Goal: Information Seeking & Learning: Compare options

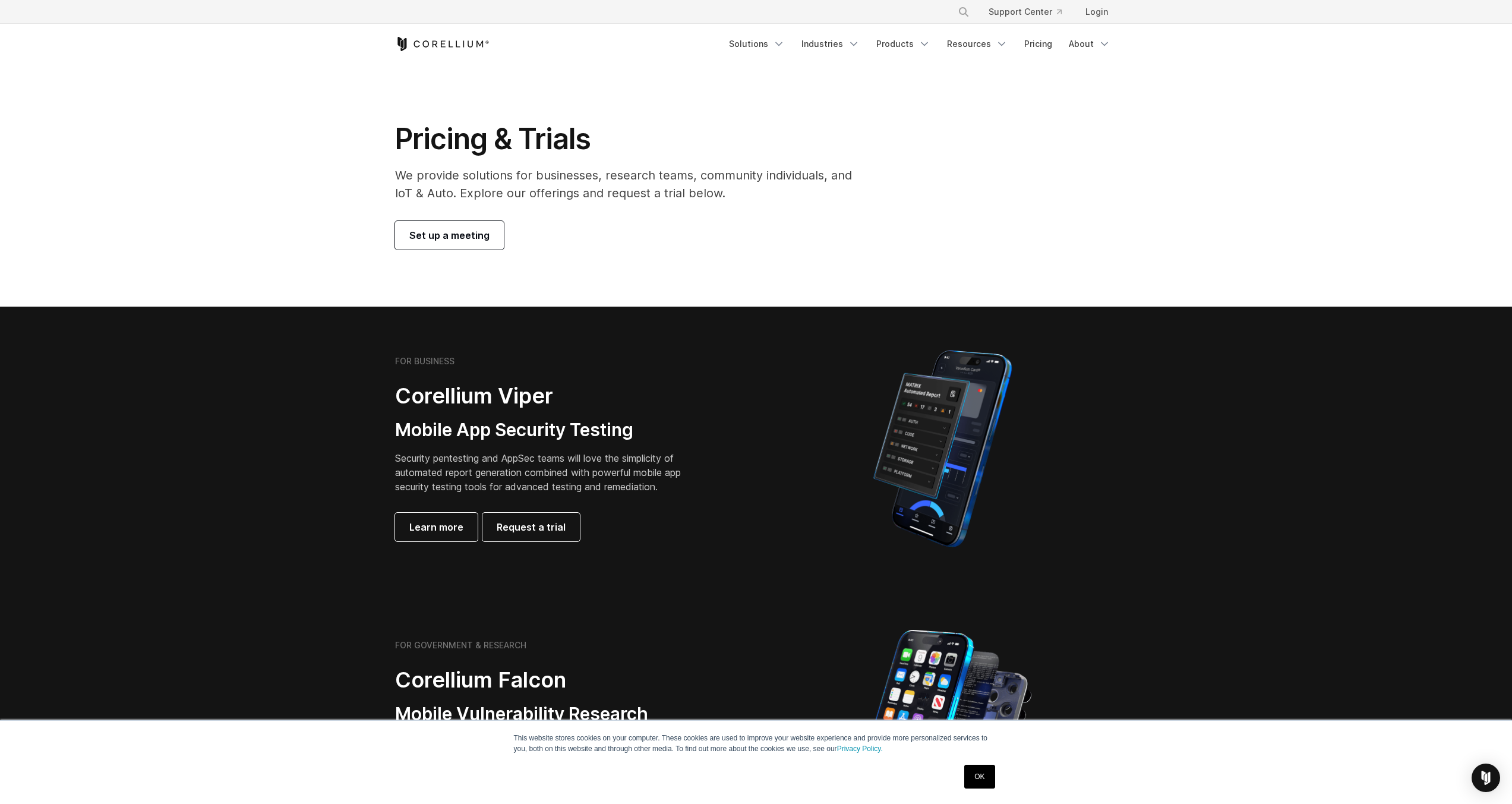
click at [1040, 179] on div "Pricing & Trials We provide solutions for businesses, research teams, community…" at bounding box center [756, 186] width 746 height 128
click at [1102, 15] on link "Login" at bounding box center [1097, 12] width 41 height 21
click at [1087, 16] on link "Login" at bounding box center [1097, 12] width 41 height 21
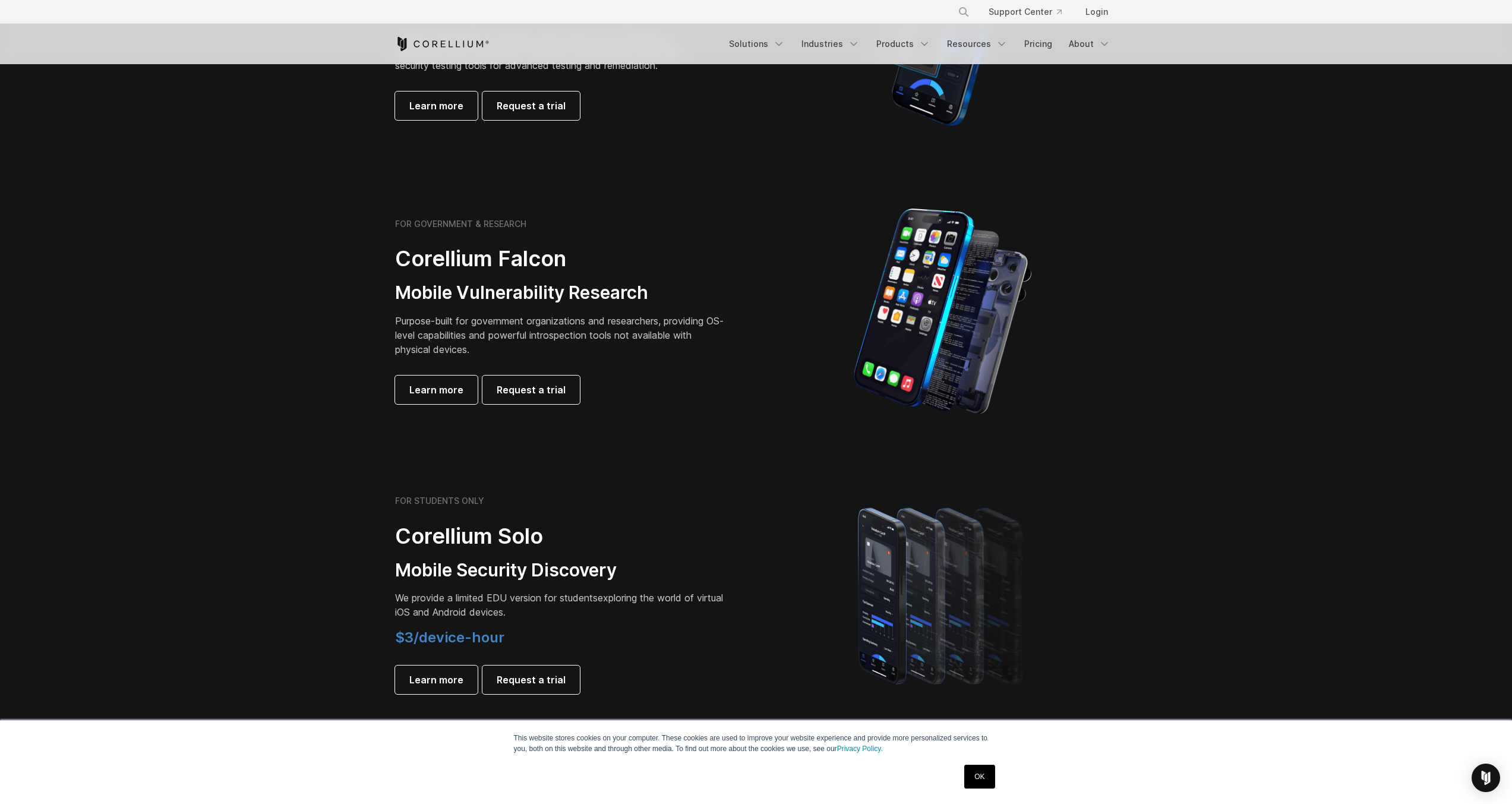
scroll to position [428, 0]
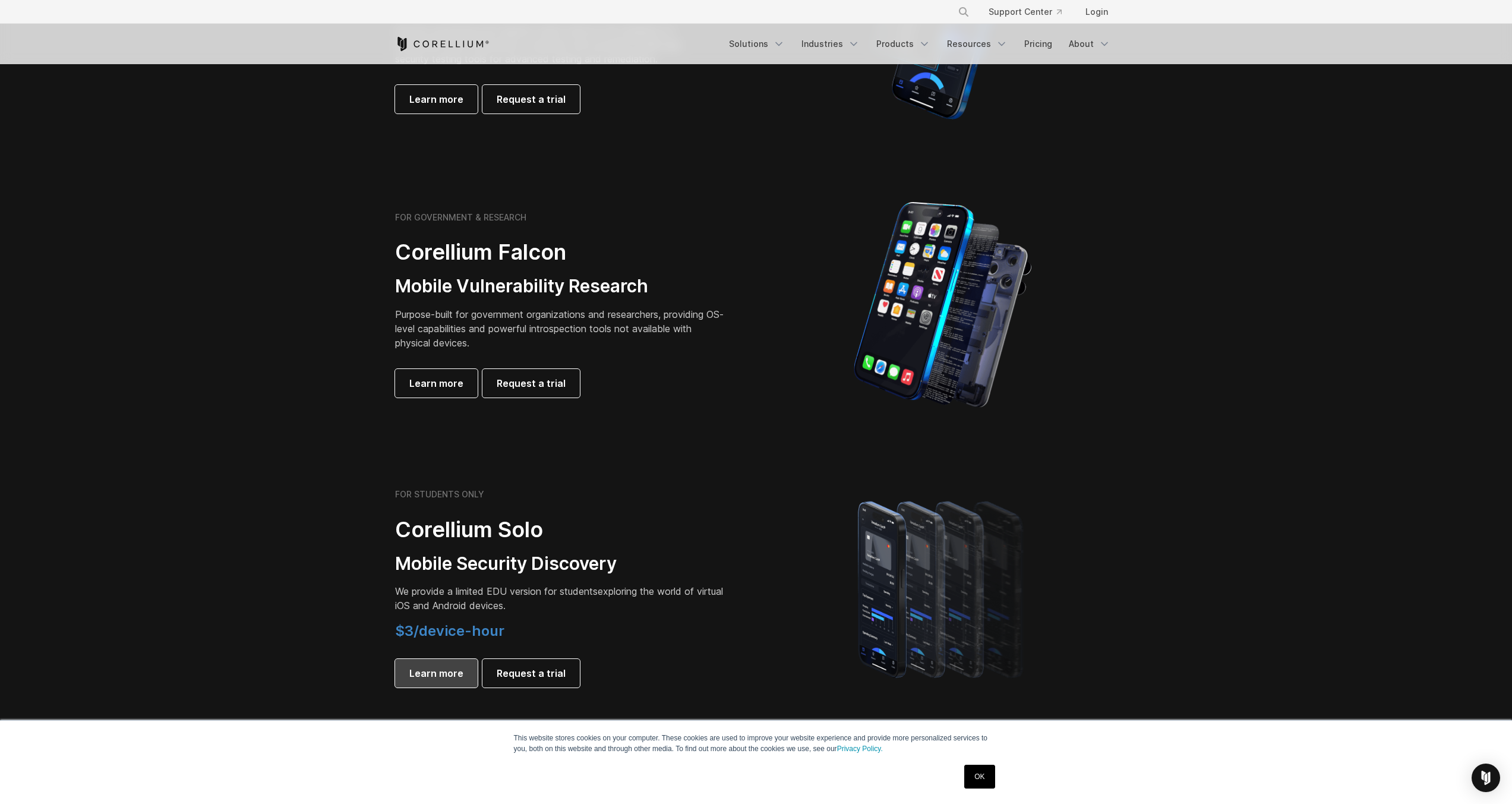
click at [421, 670] on span "Learn more" at bounding box center [436, 673] width 54 height 15
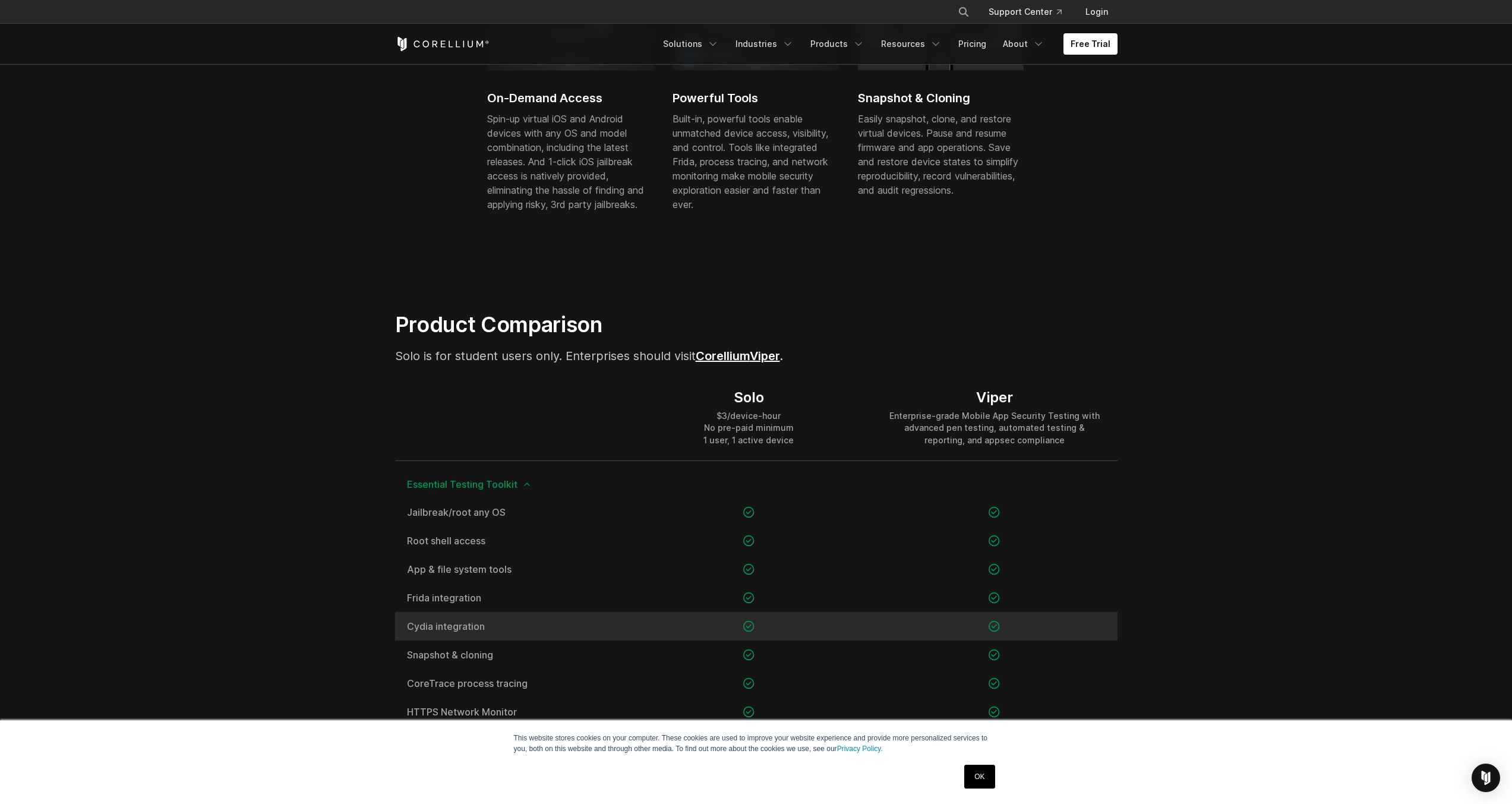
scroll to position [641, 0]
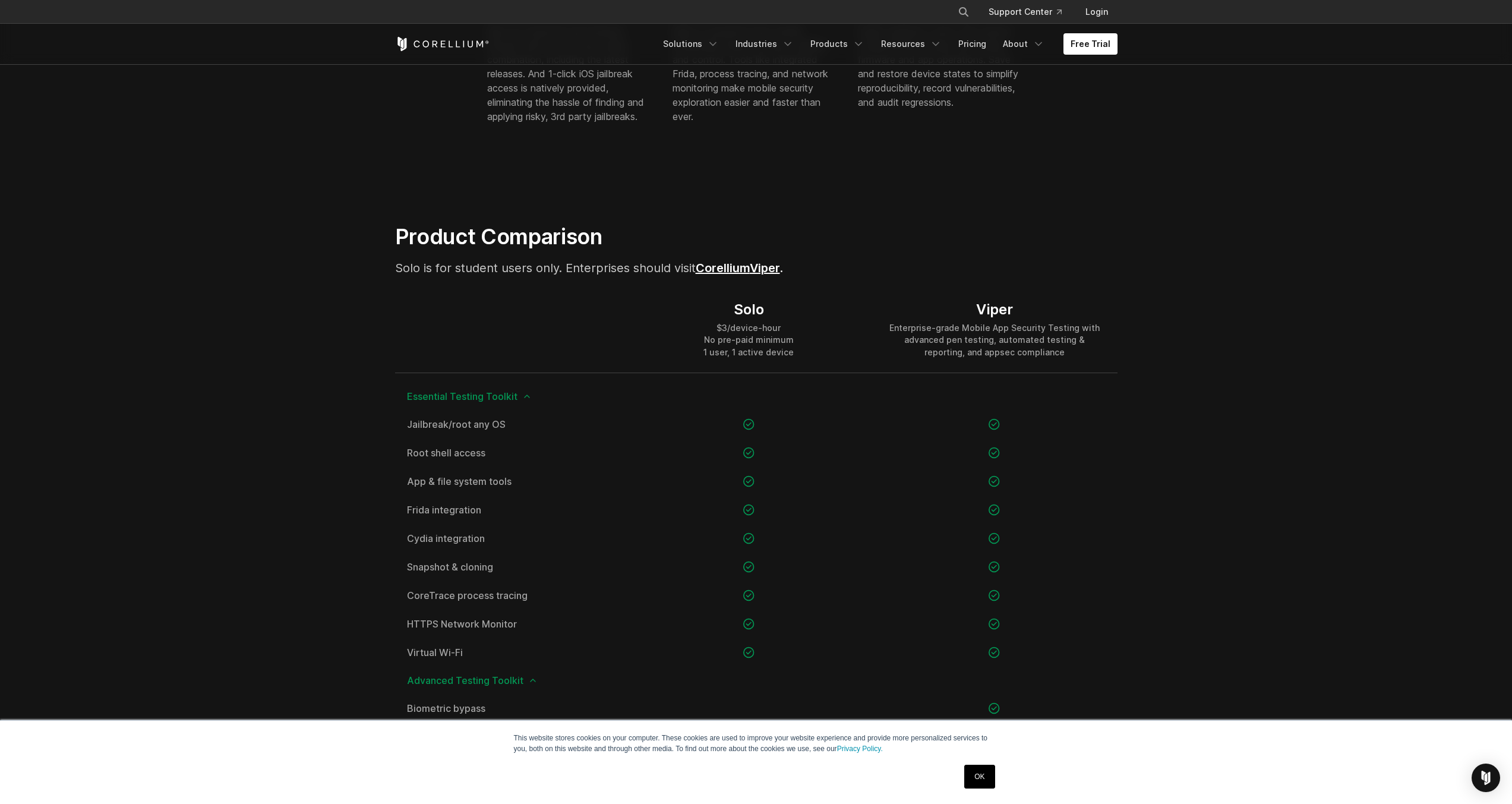
click at [983, 780] on link "OK" at bounding box center [980, 776] width 31 height 24
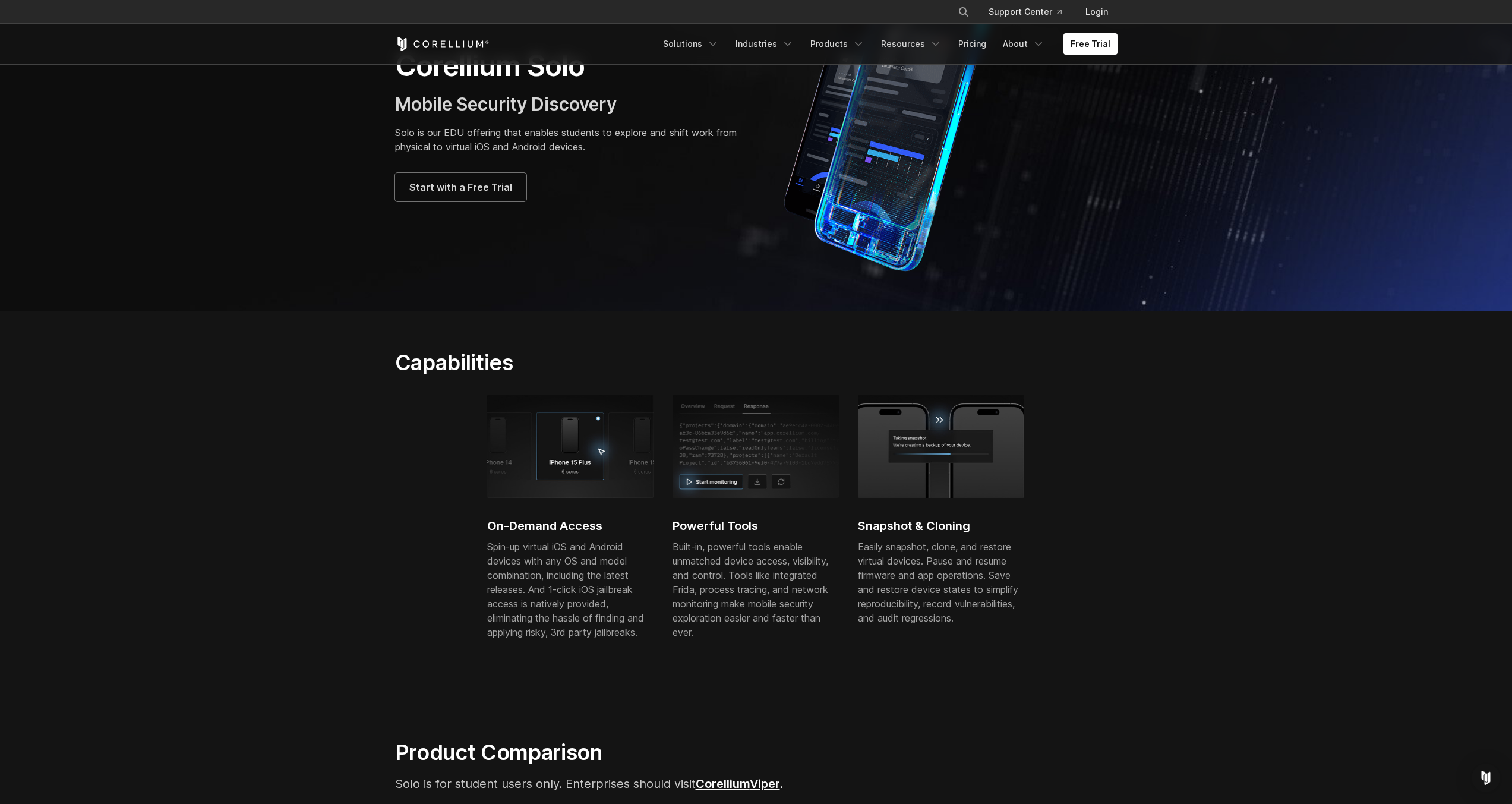
scroll to position [0, 0]
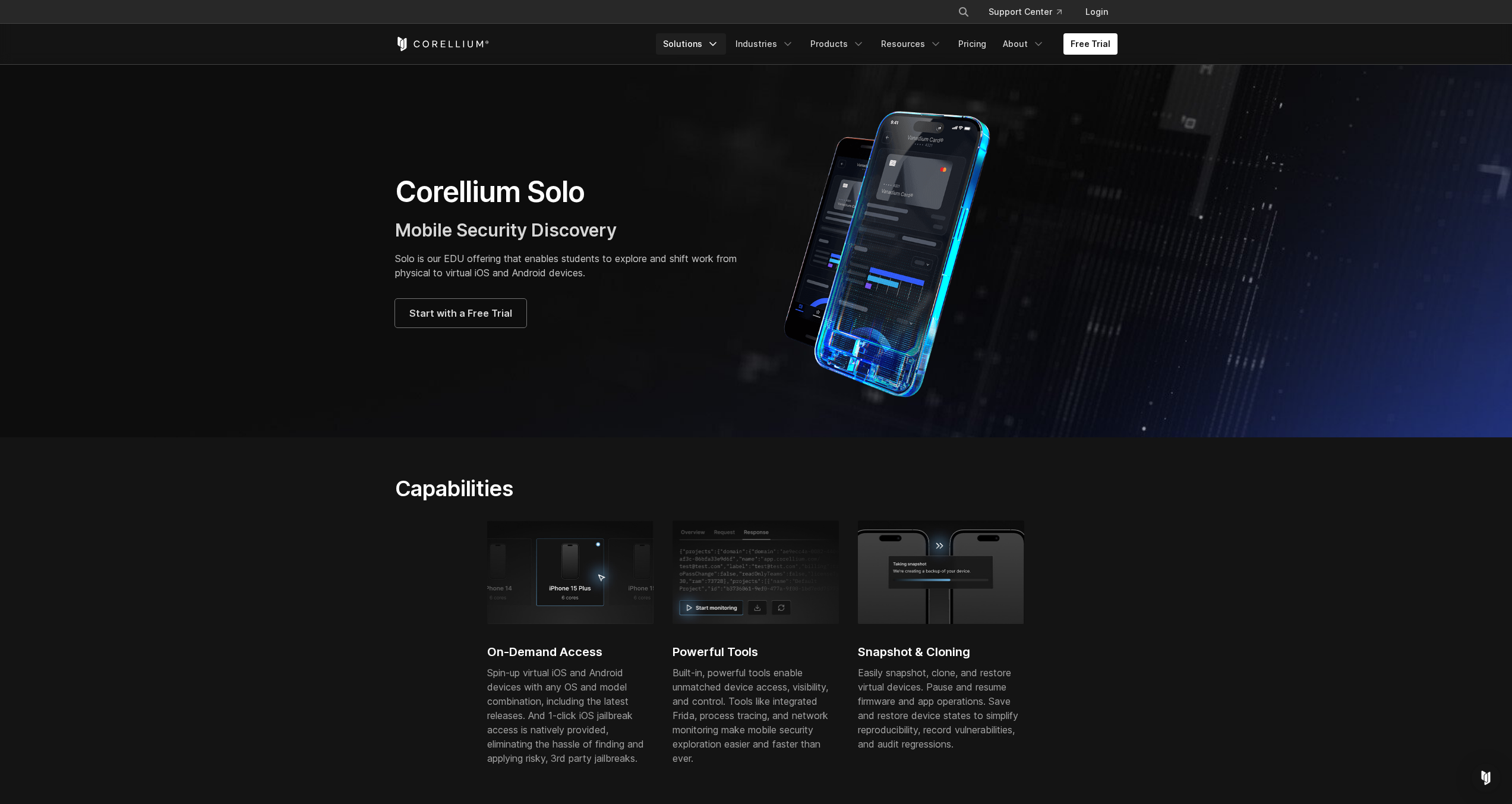
click at [706, 44] on link "Solutions" at bounding box center [691, 44] width 70 height 21
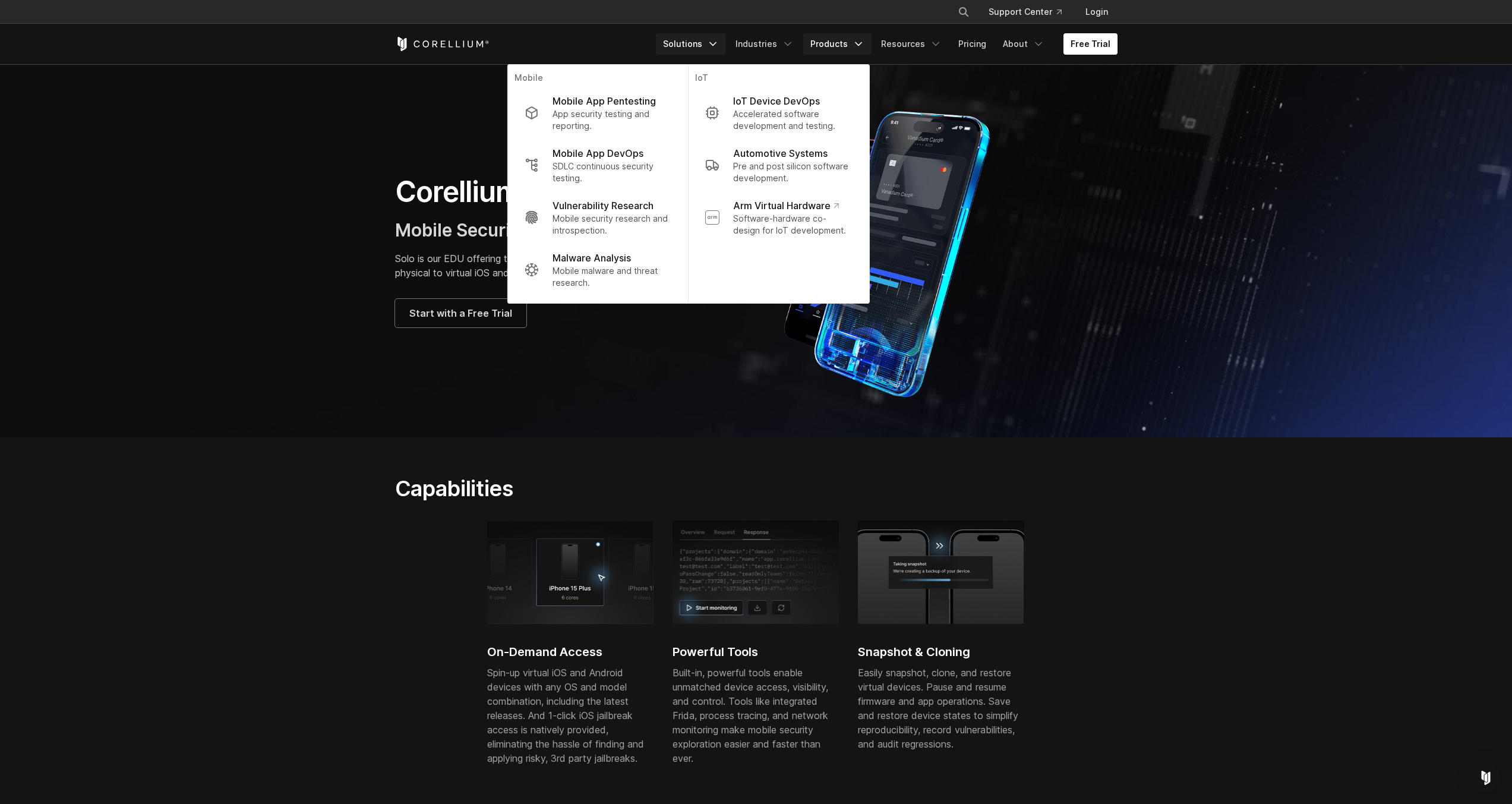
click at [841, 52] on link "Products" at bounding box center [837, 44] width 68 height 21
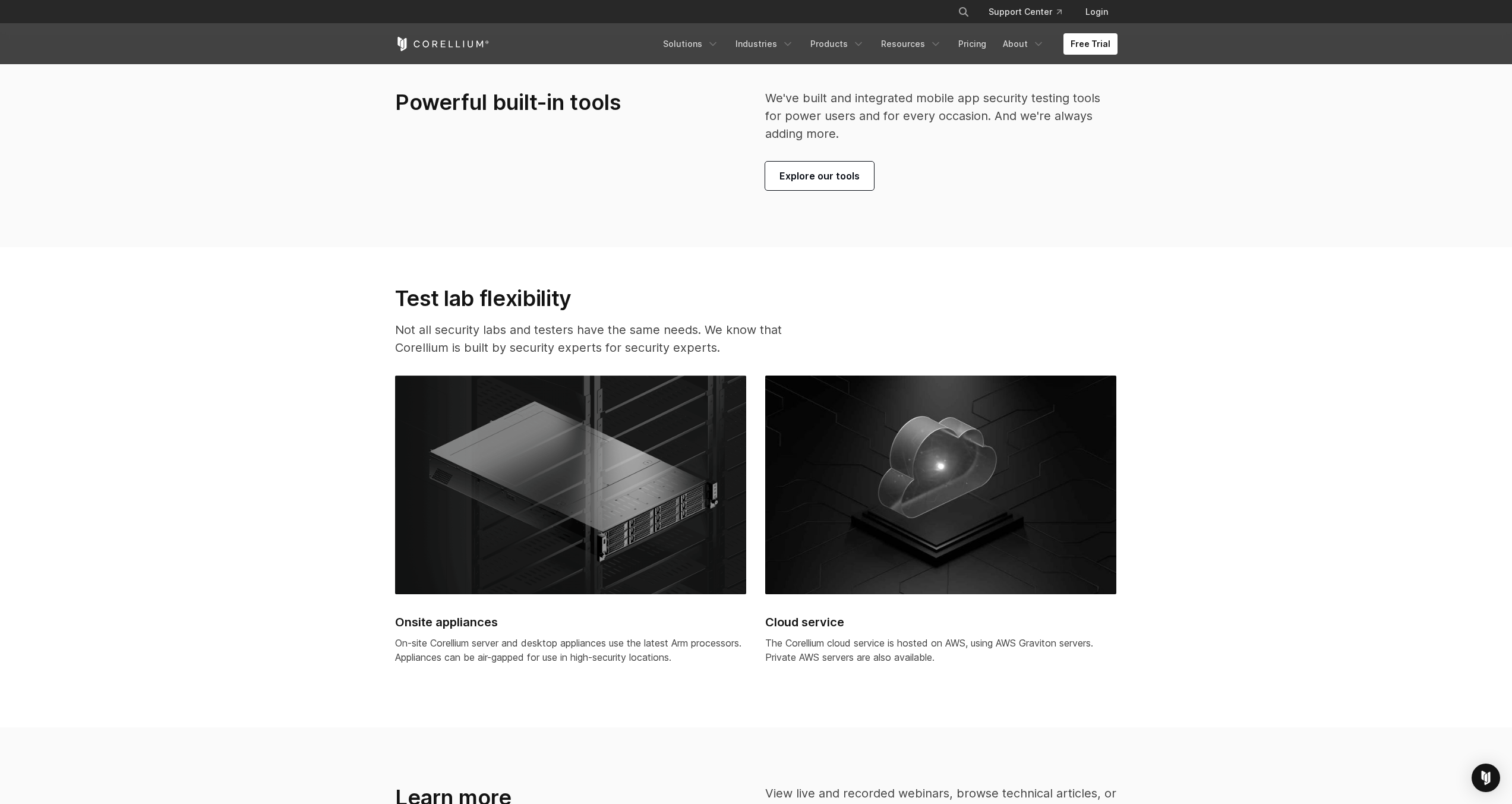
scroll to position [3279, 0]
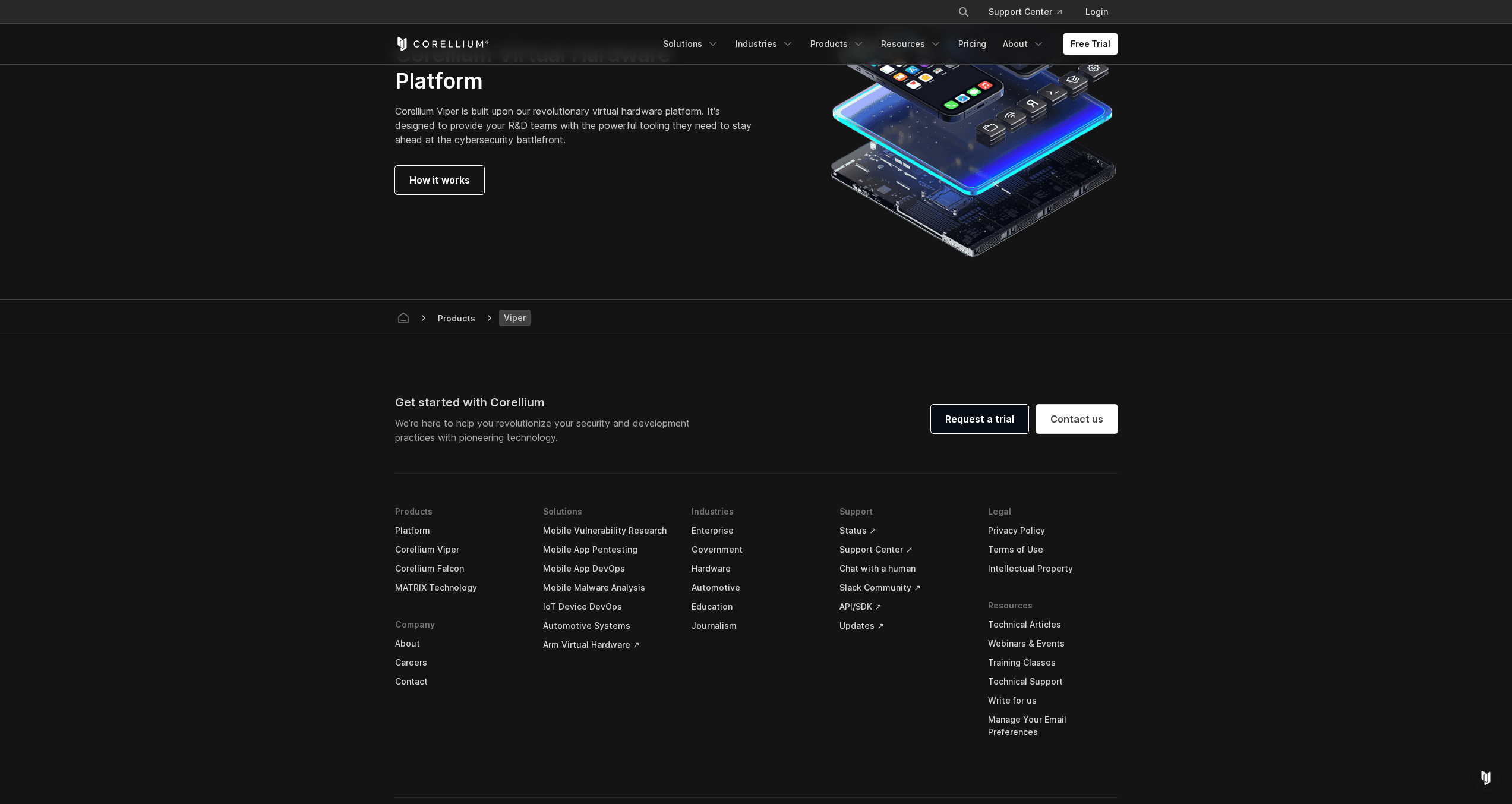
scroll to position [3256, 0]
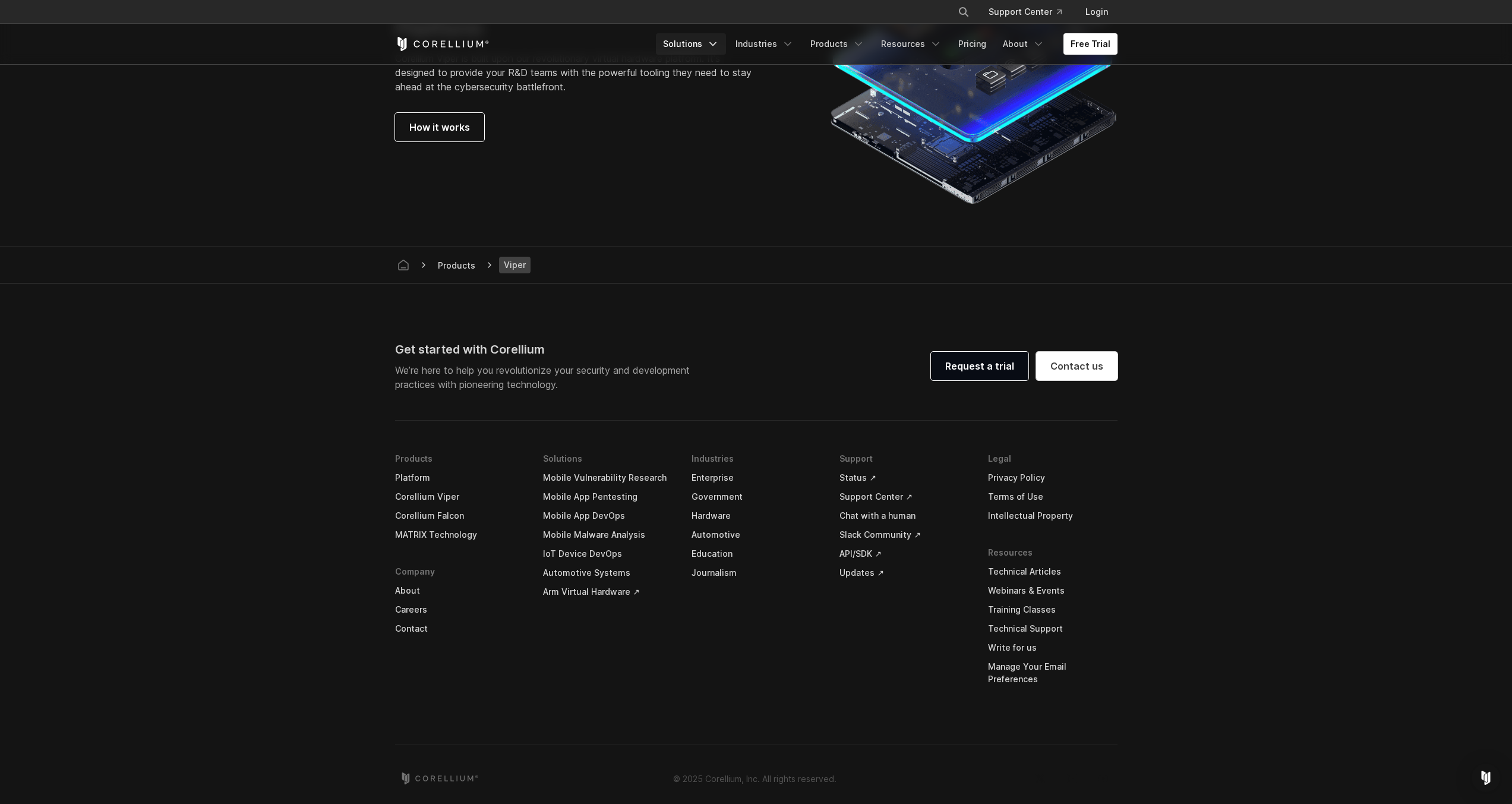
click at [700, 50] on link "Solutions" at bounding box center [691, 44] width 70 height 21
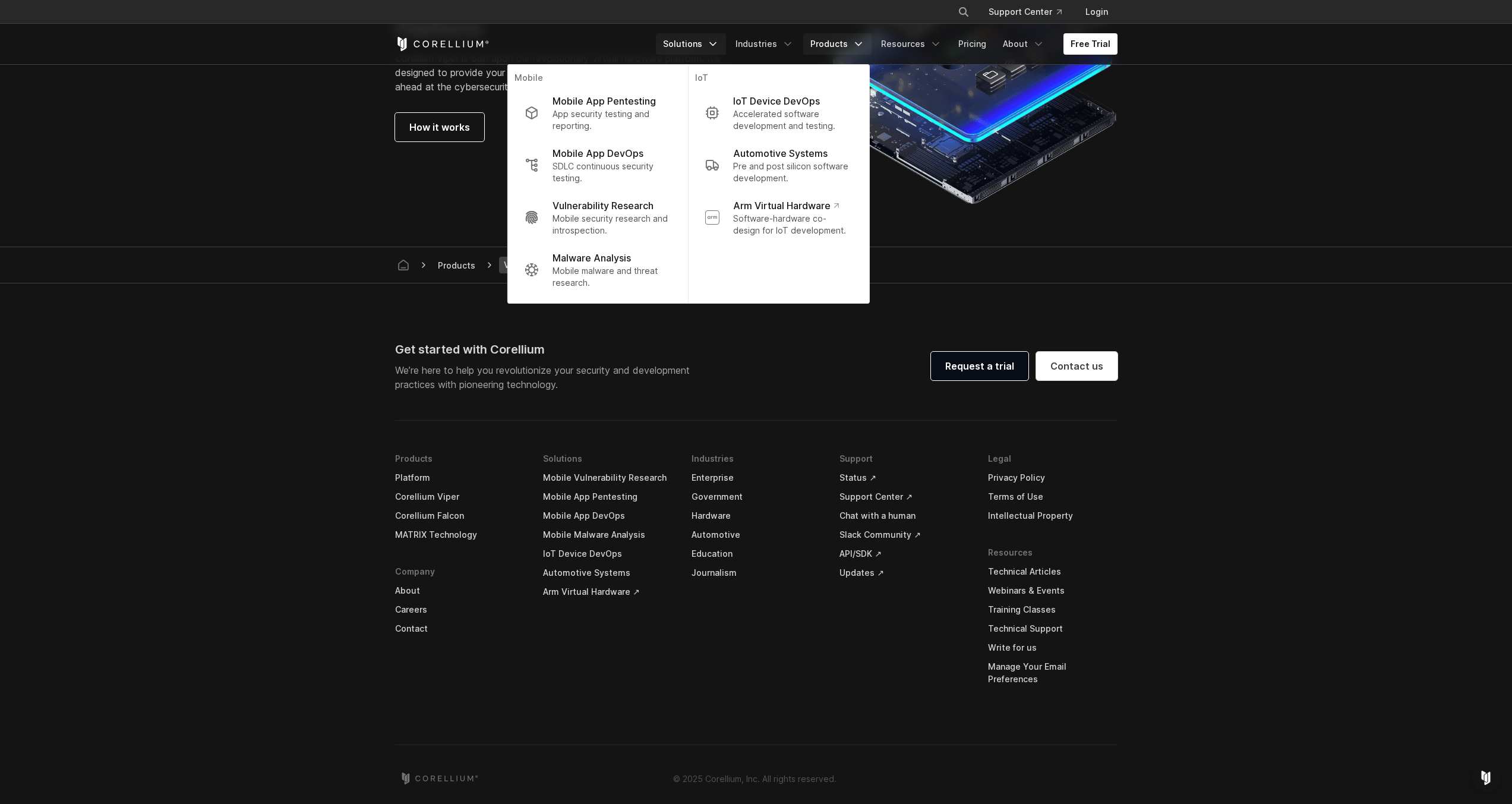
click at [832, 50] on link "Products" at bounding box center [837, 44] width 68 height 21
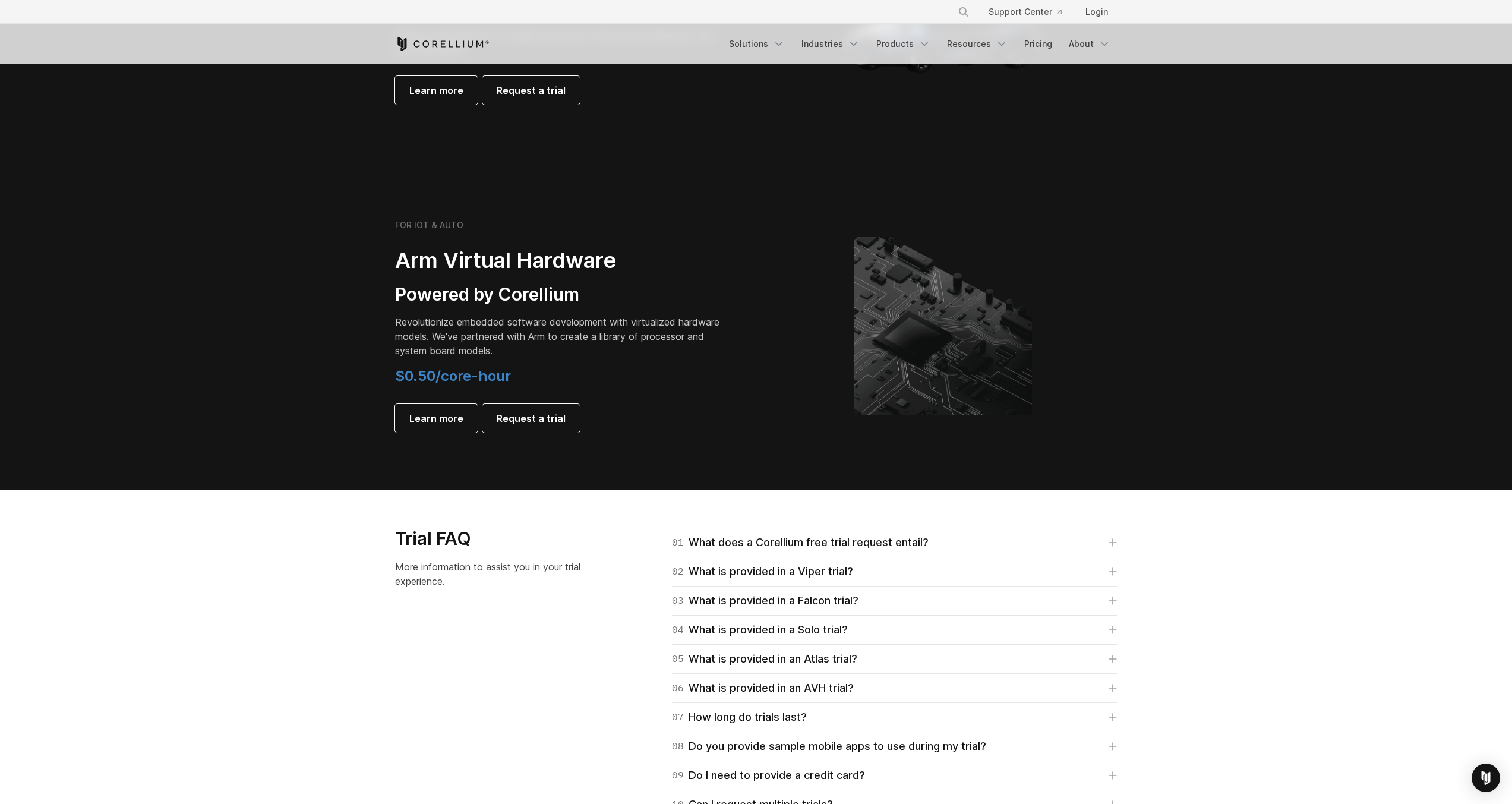
scroll to position [1283, 0]
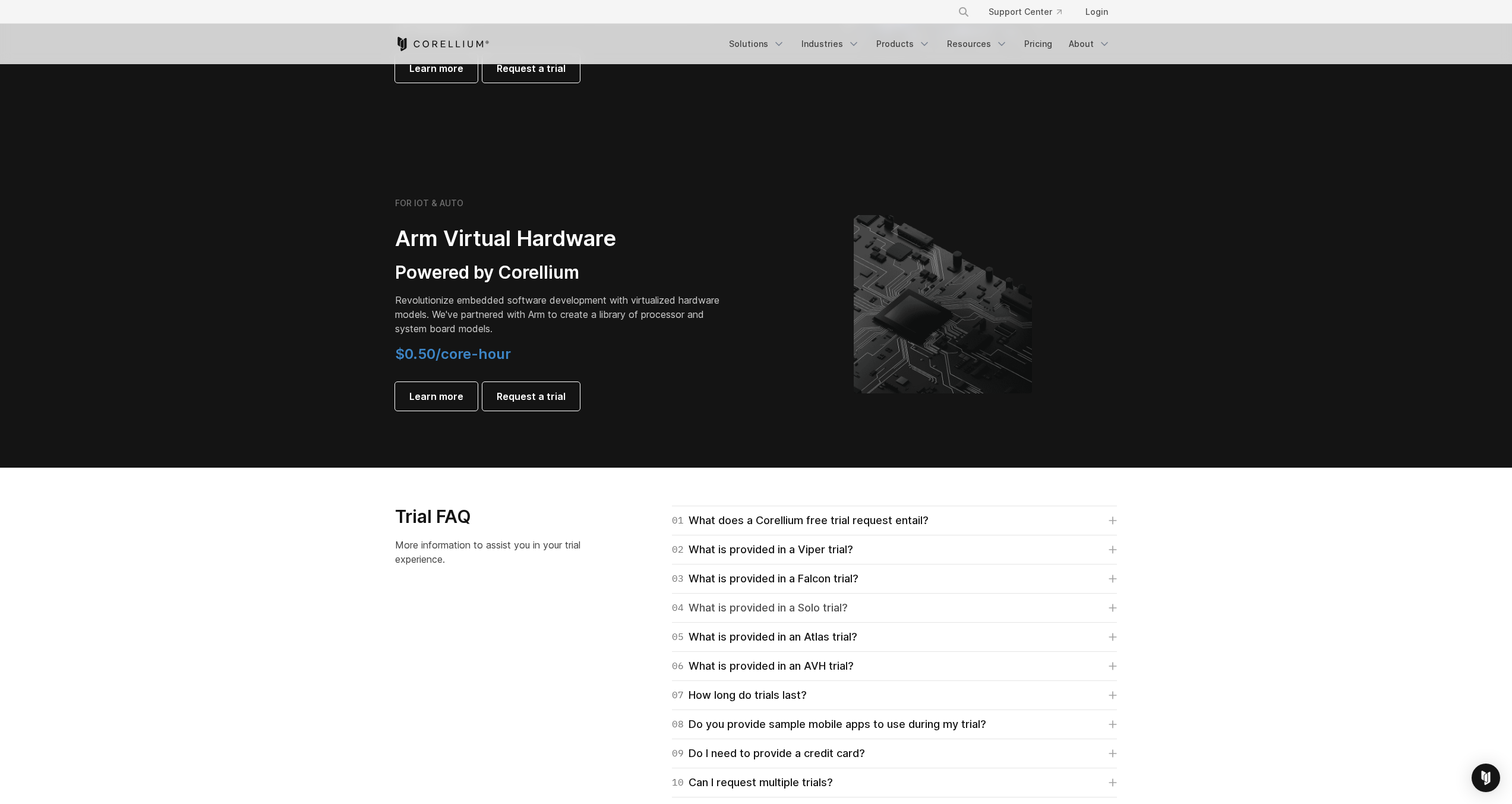
click at [1113, 608] on icon at bounding box center [1113, 608] width 7 height 7
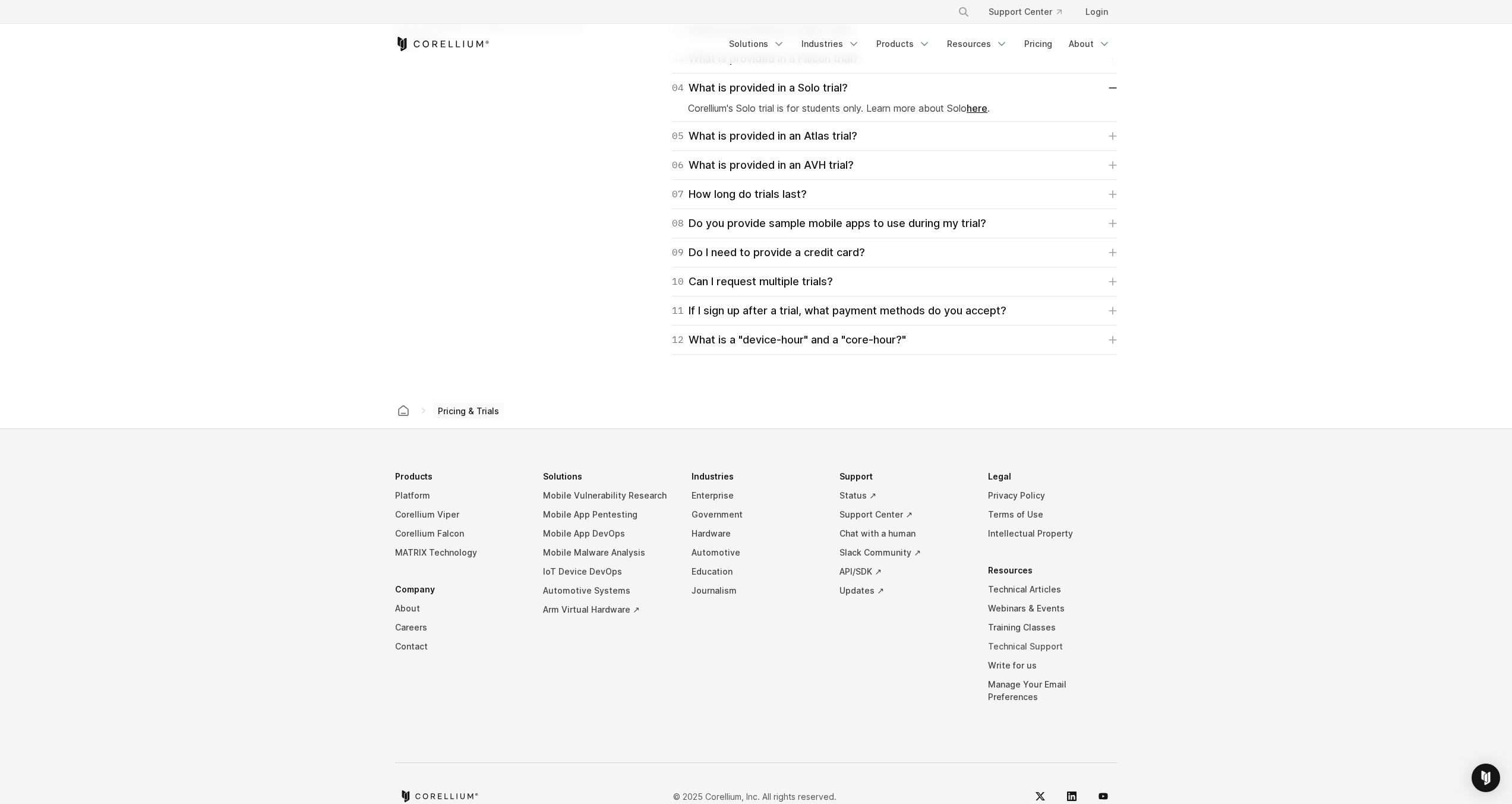
scroll to position [1821, 0]
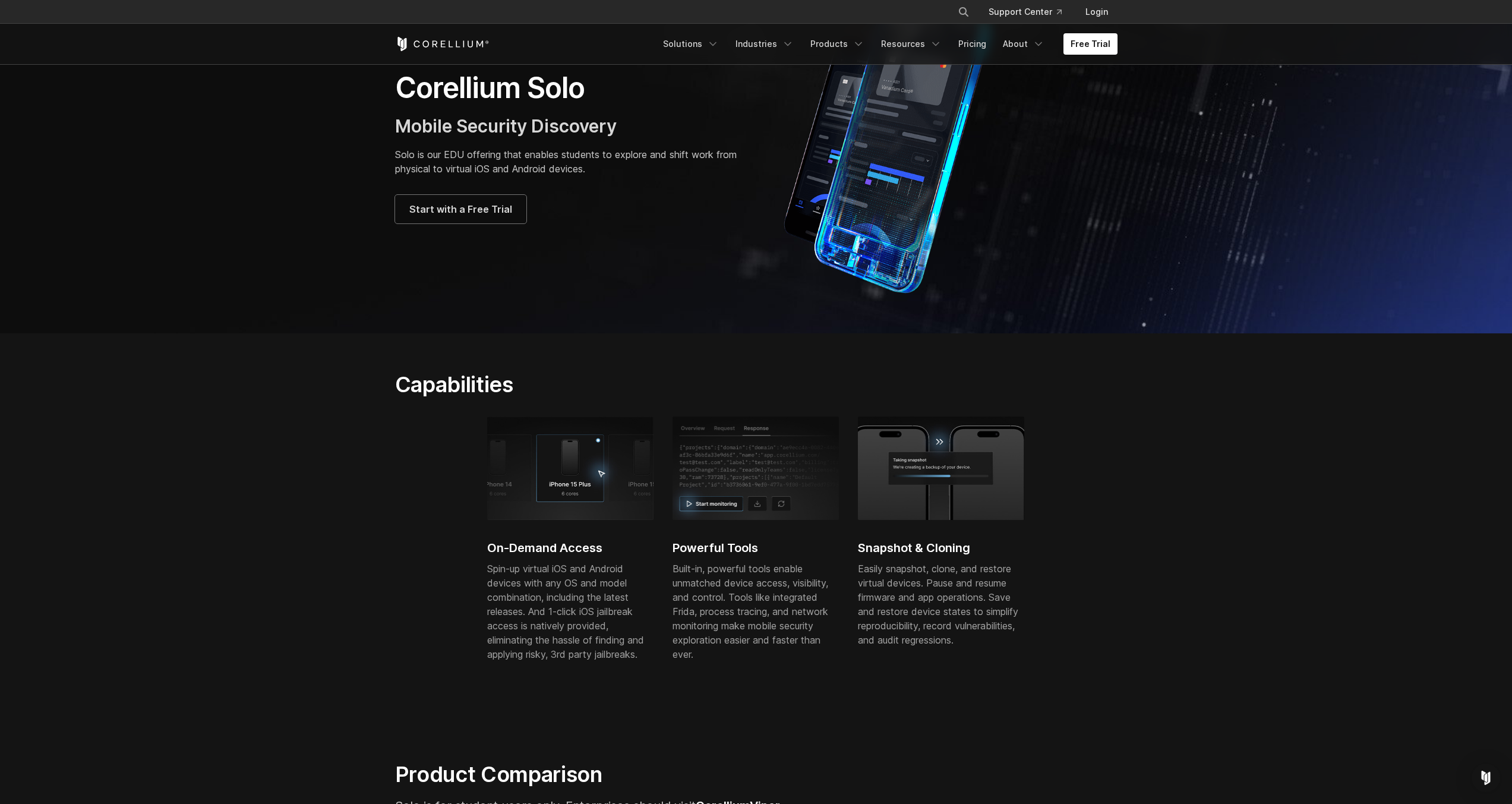
scroll to position [357, 0]
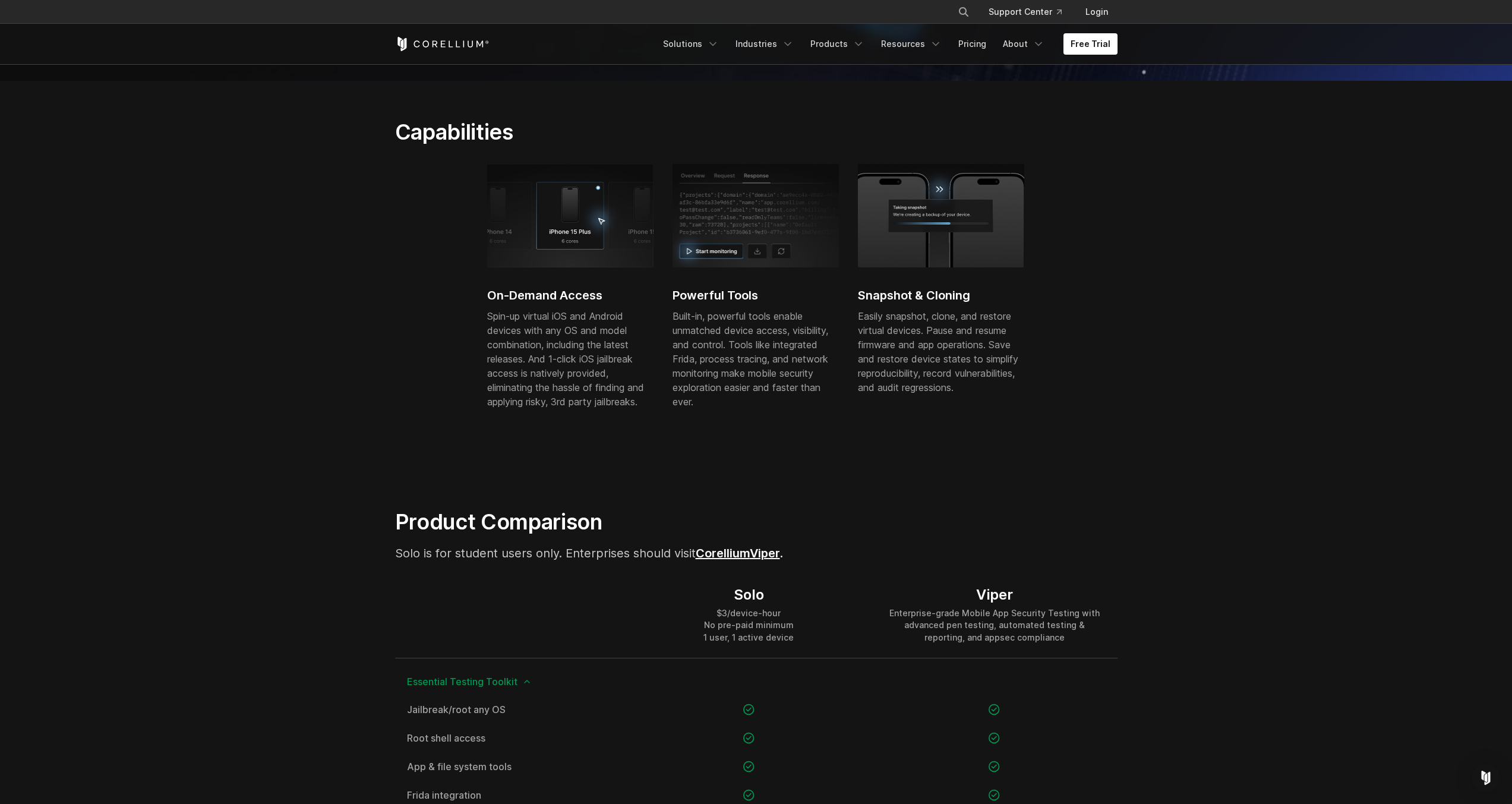
drag, startPoint x: 391, startPoint y: 547, endPoint x: 679, endPoint y: 543, distance: 288.0
click at [638, 554] on span "Solo is for student users only. Enterprises should visit Corellium" at bounding box center [572, 553] width 355 height 15
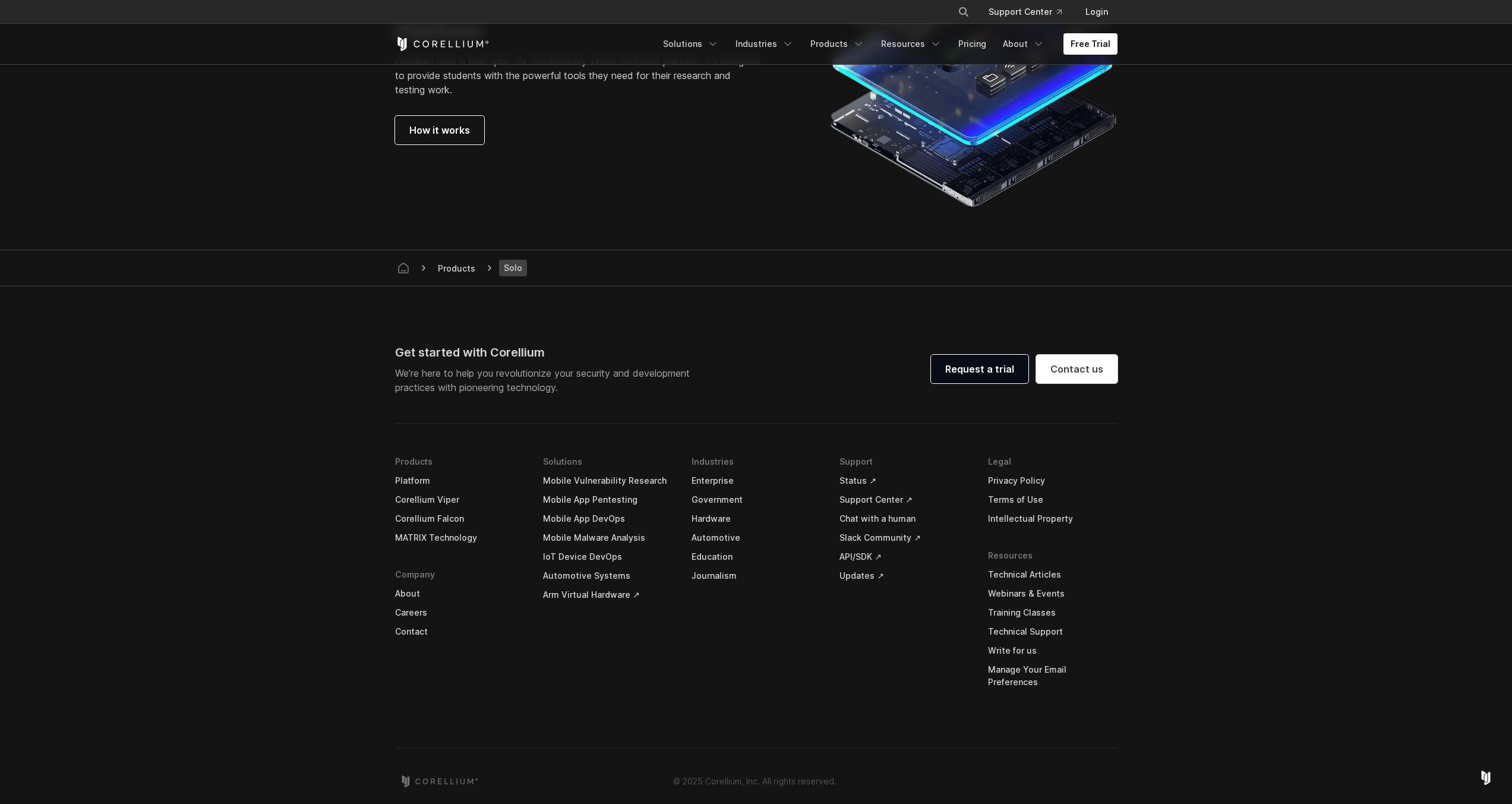
scroll to position [2204, 0]
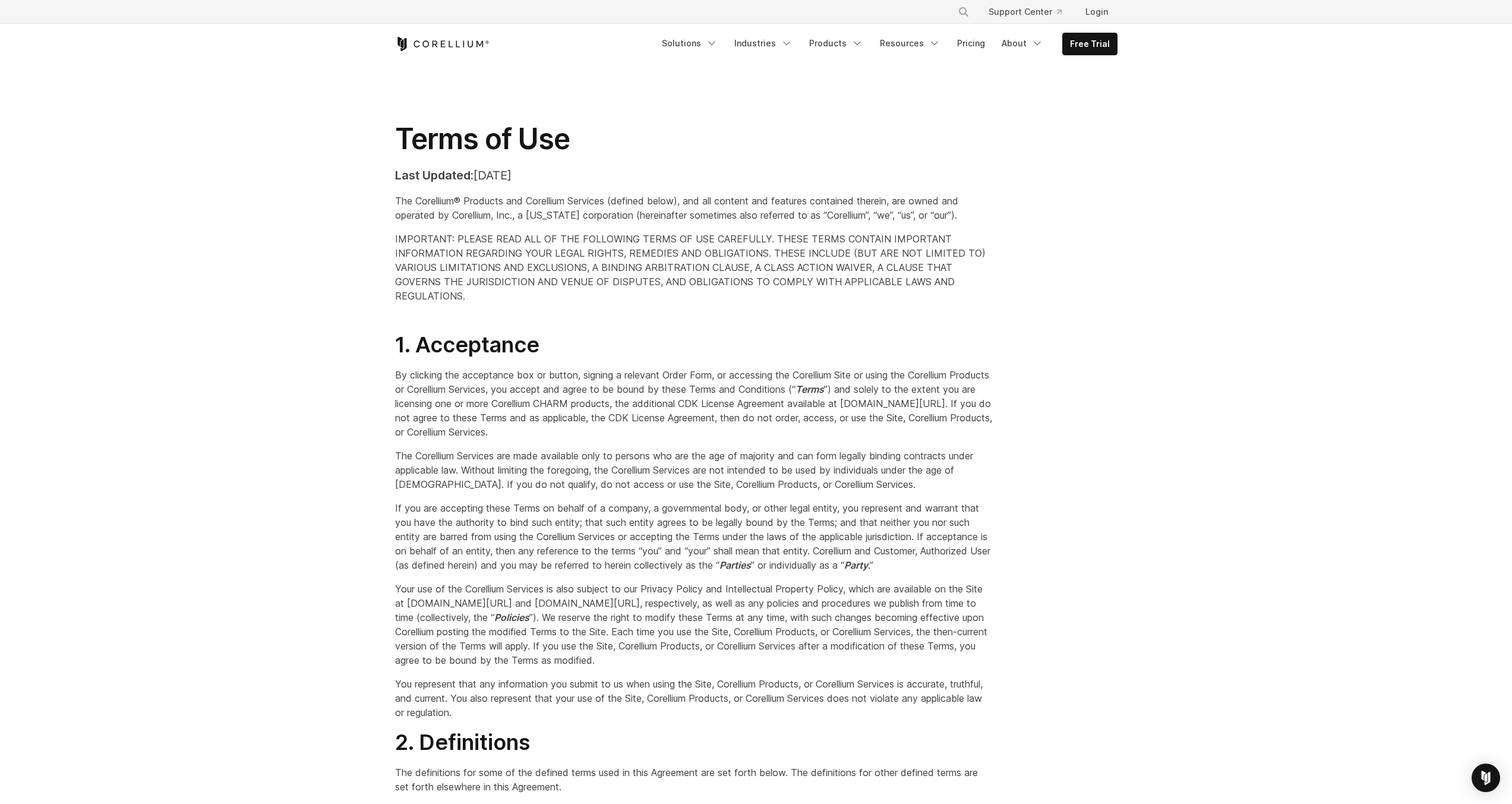
click at [896, 306] on div "Terms of Use Last Updated: July 18, 2025 The Corellium® Products and Corellium …" at bounding box center [694, 217] width 622 height 192
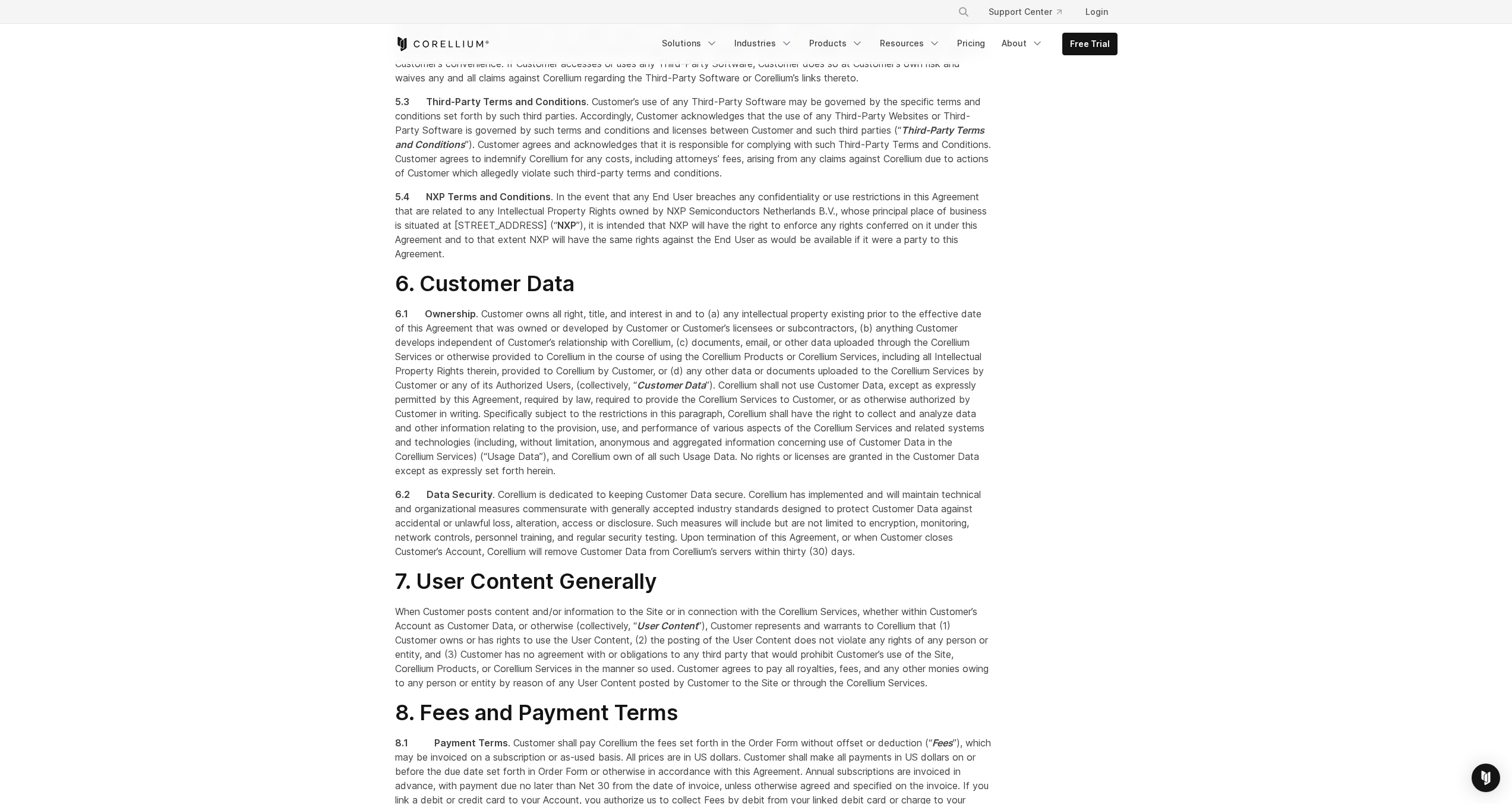
scroll to position [3066, 0]
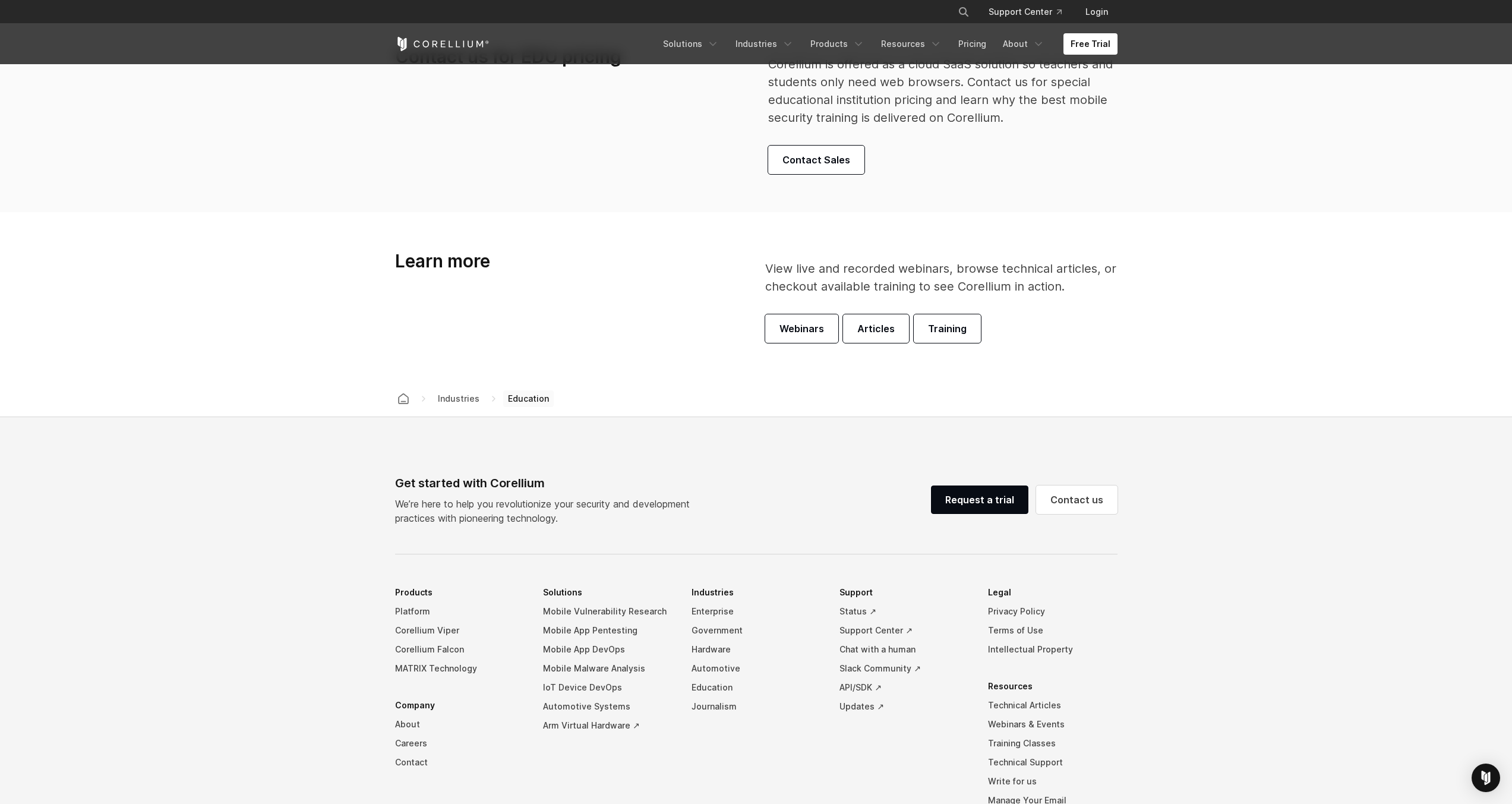
scroll to position [3779, 0]
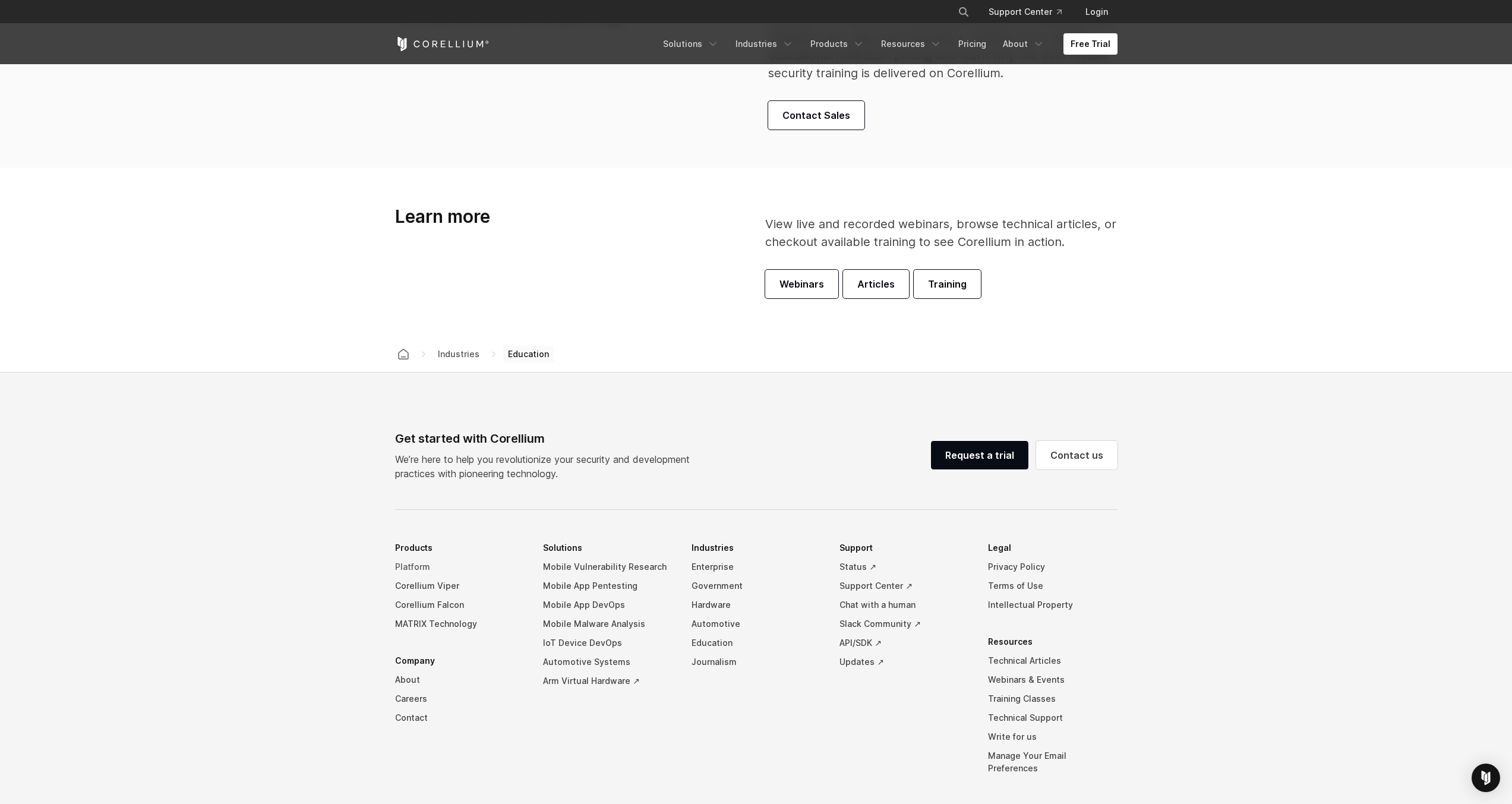
click at [414, 563] on link "Platform" at bounding box center [460, 567] width 130 height 19
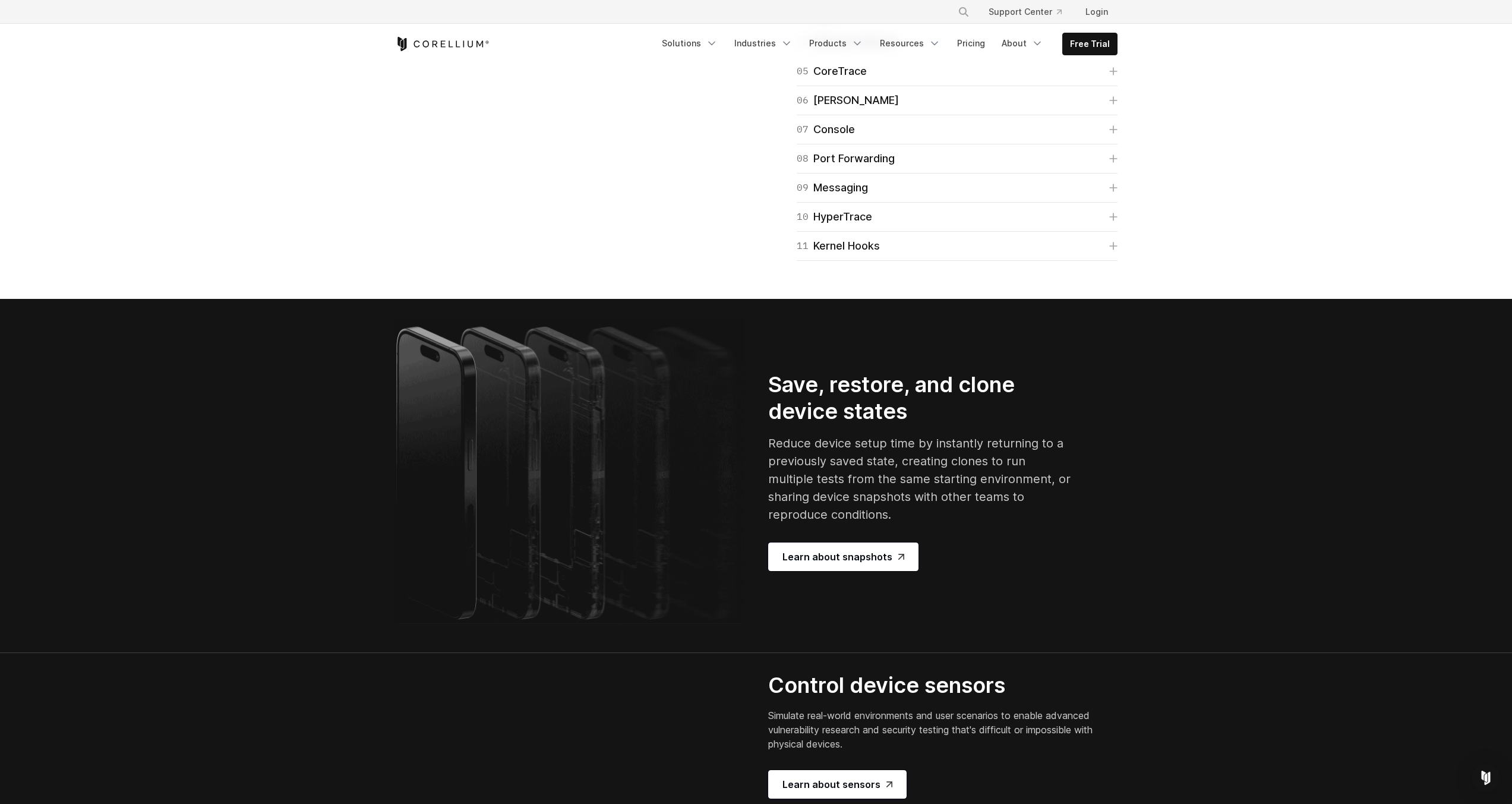
scroll to position [1996, 0]
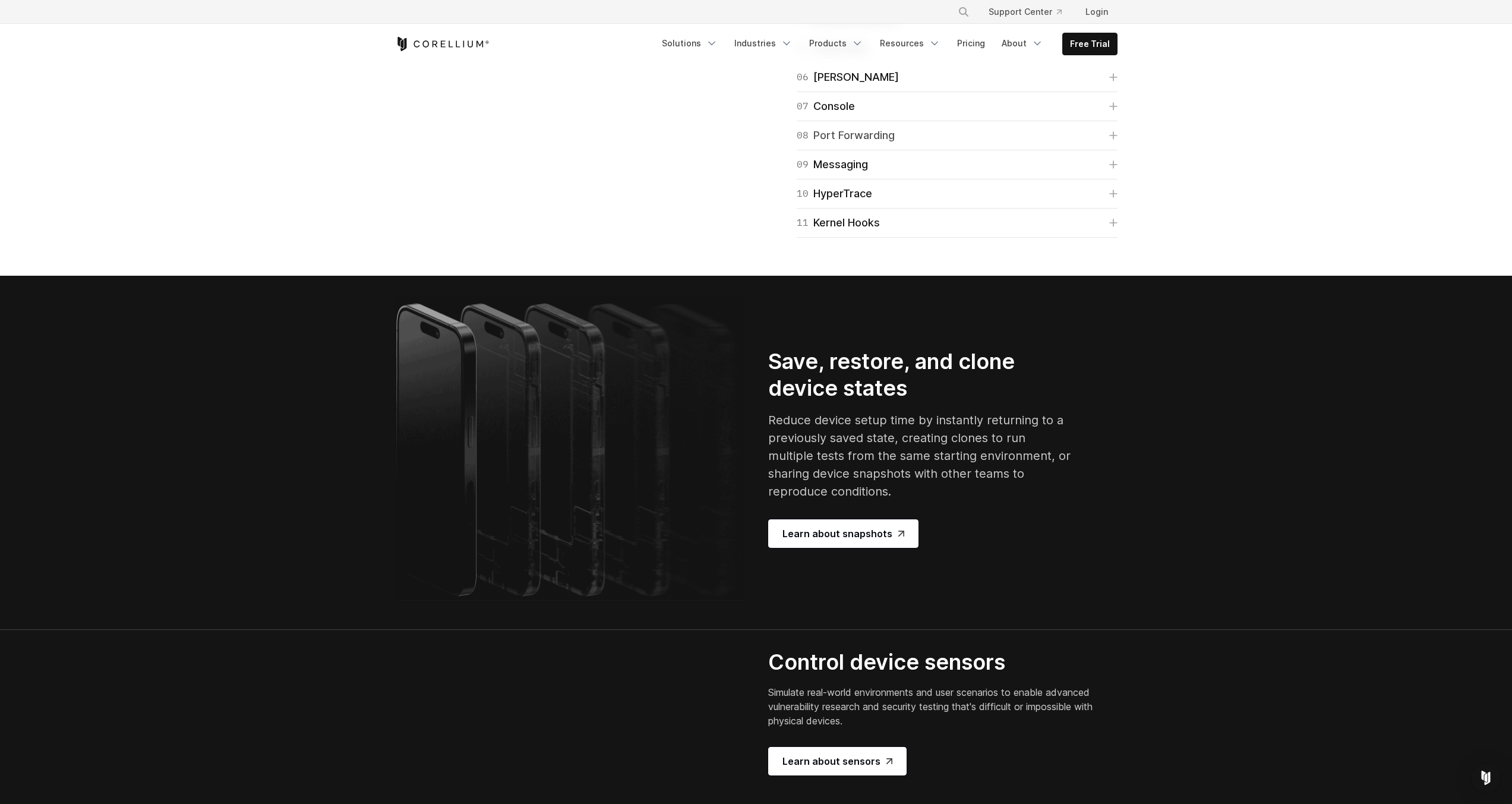
click at [1114, 140] on icon at bounding box center [1113, 135] width 8 height 8
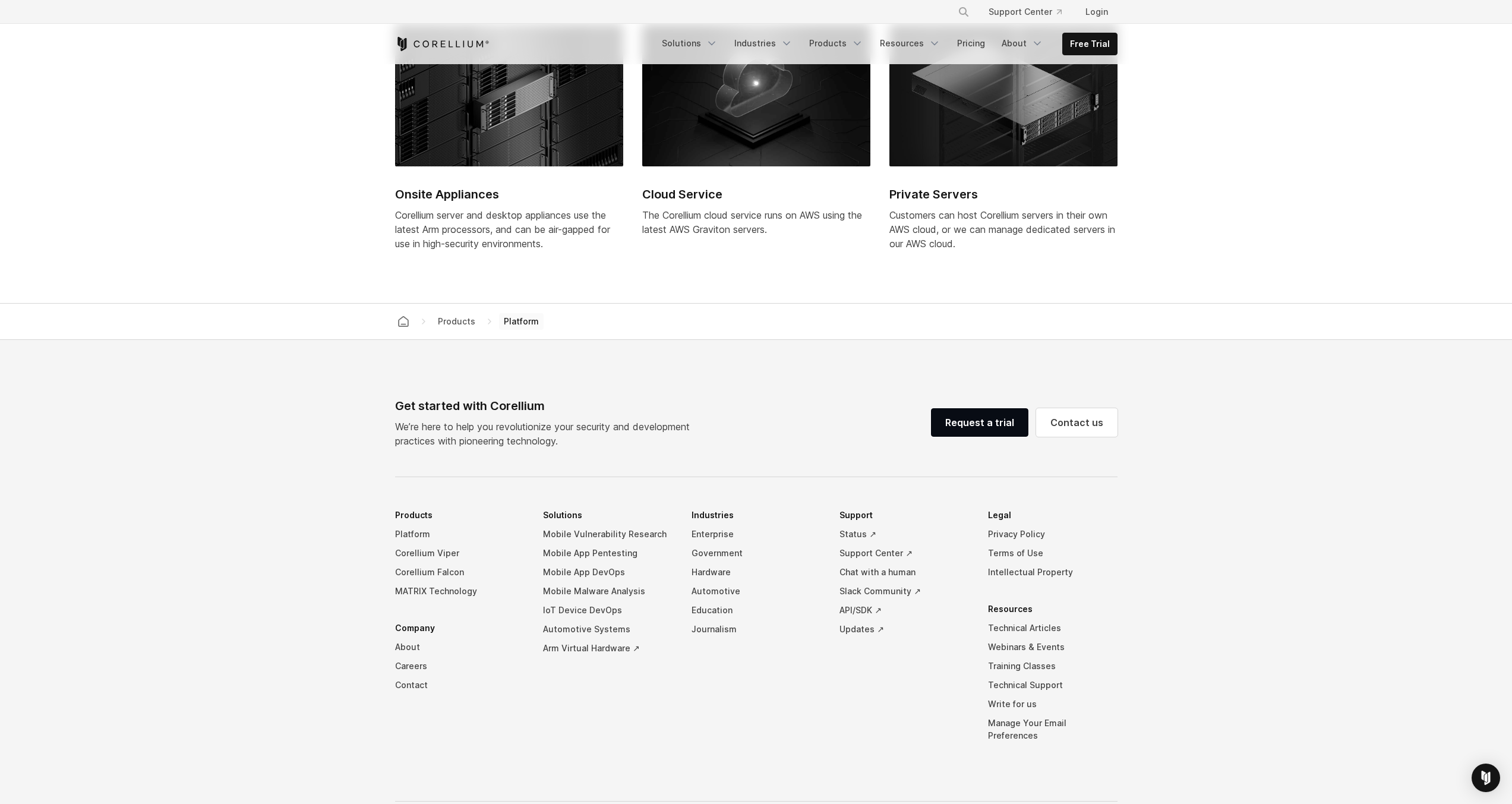
scroll to position [4863, 0]
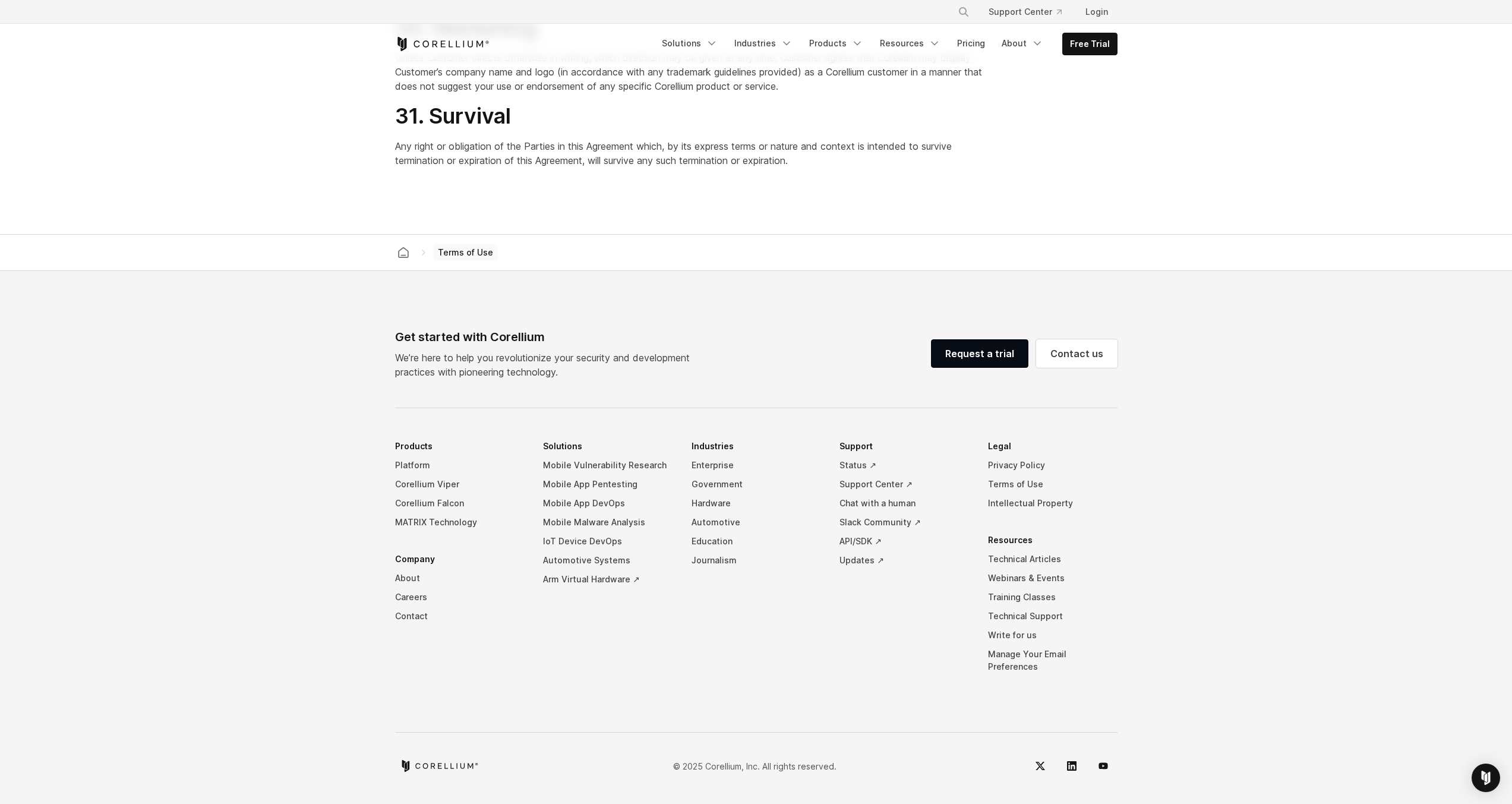
scroll to position [9553, 0]
click at [1044, 512] on link "Intellectual Property" at bounding box center [1053, 503] width 130 height 19
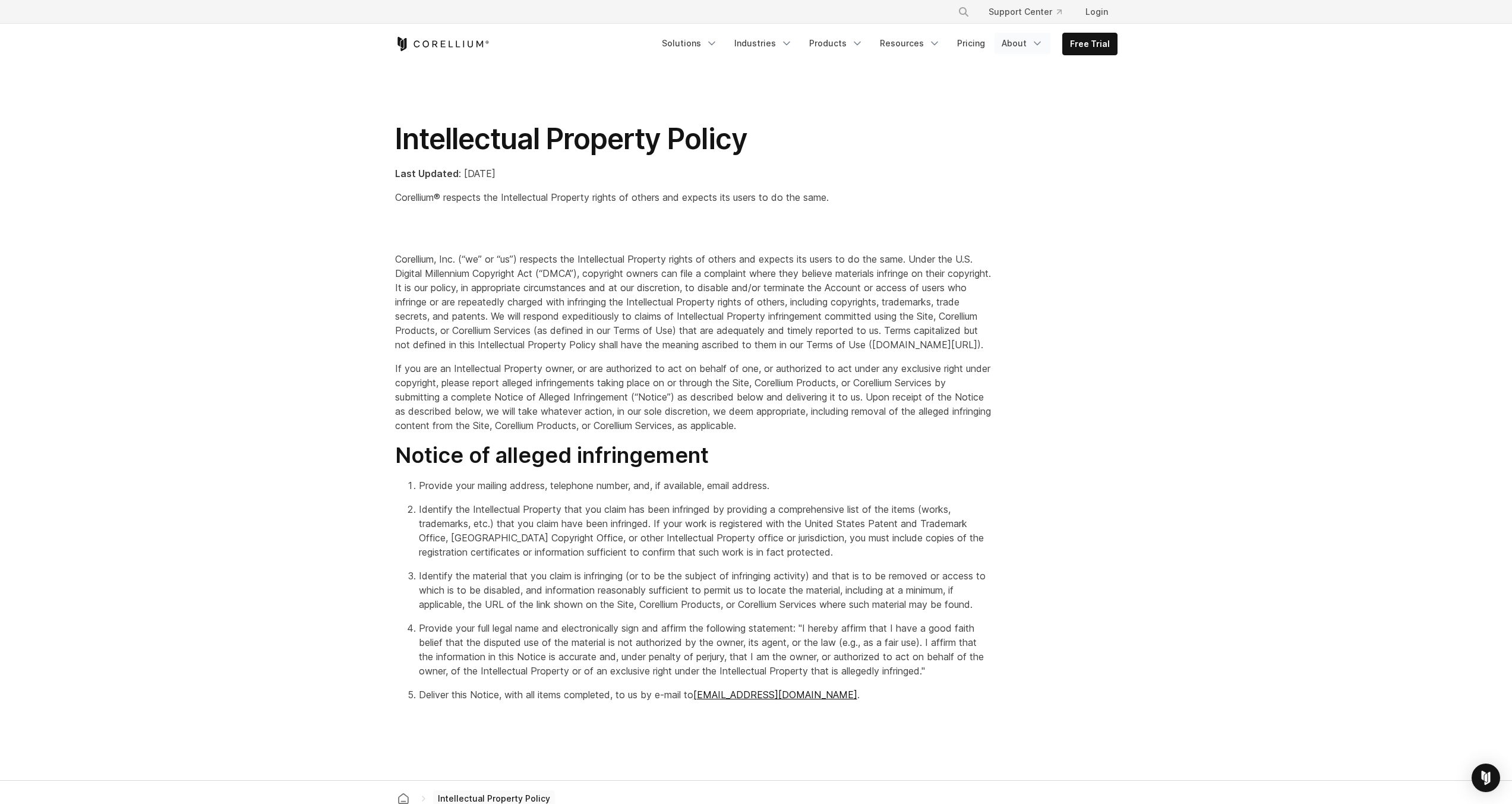
click at [1025, 44] on link "About" at bounding box center [1023, 44] width 56 height 21
click at [901, 45] on link "Resources" at bounding box center [910, 44] width 75 height 21
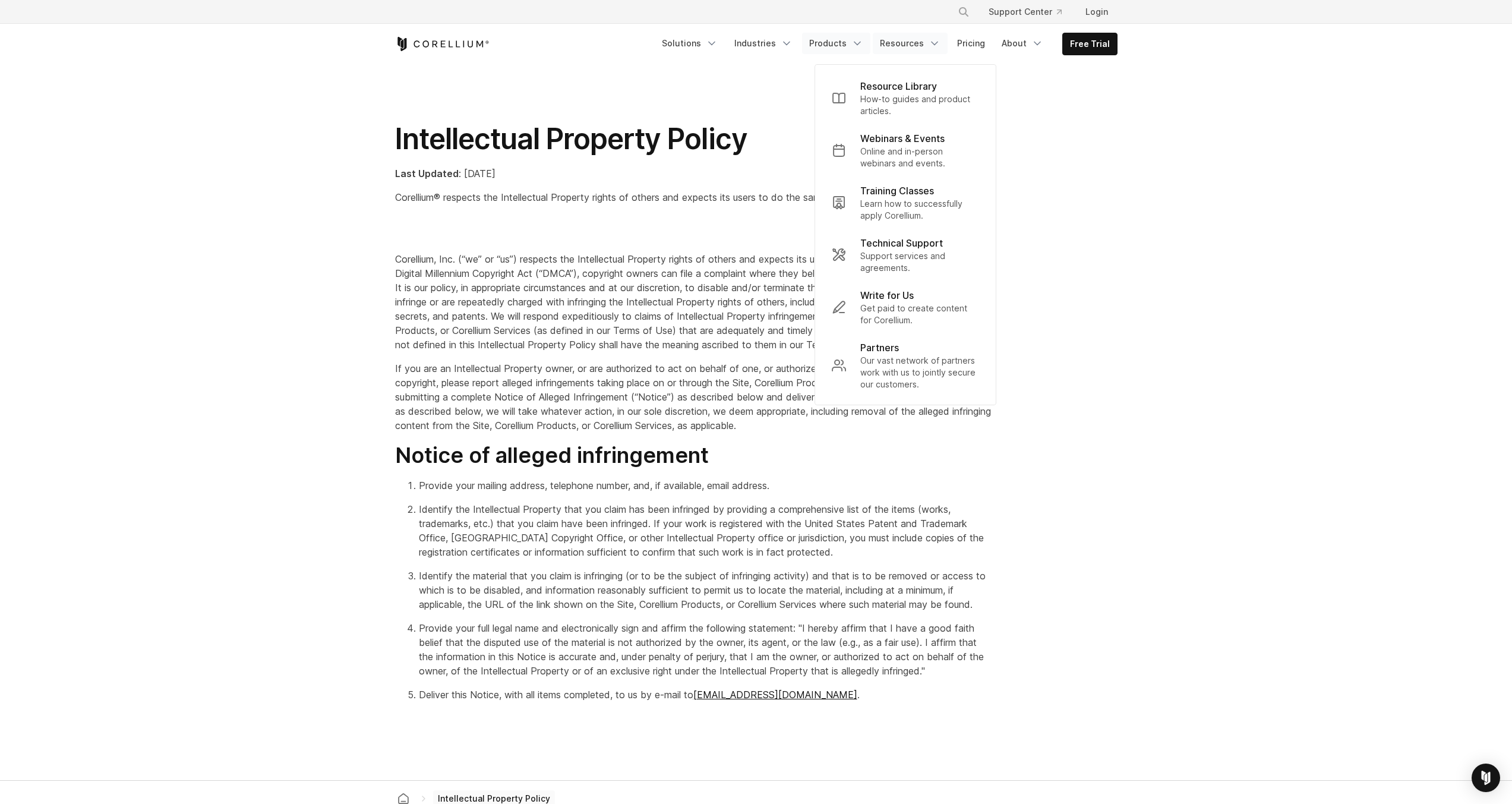
click at [829, 48] on link "Products" at bounding box center [835, 44] width 68 height 21
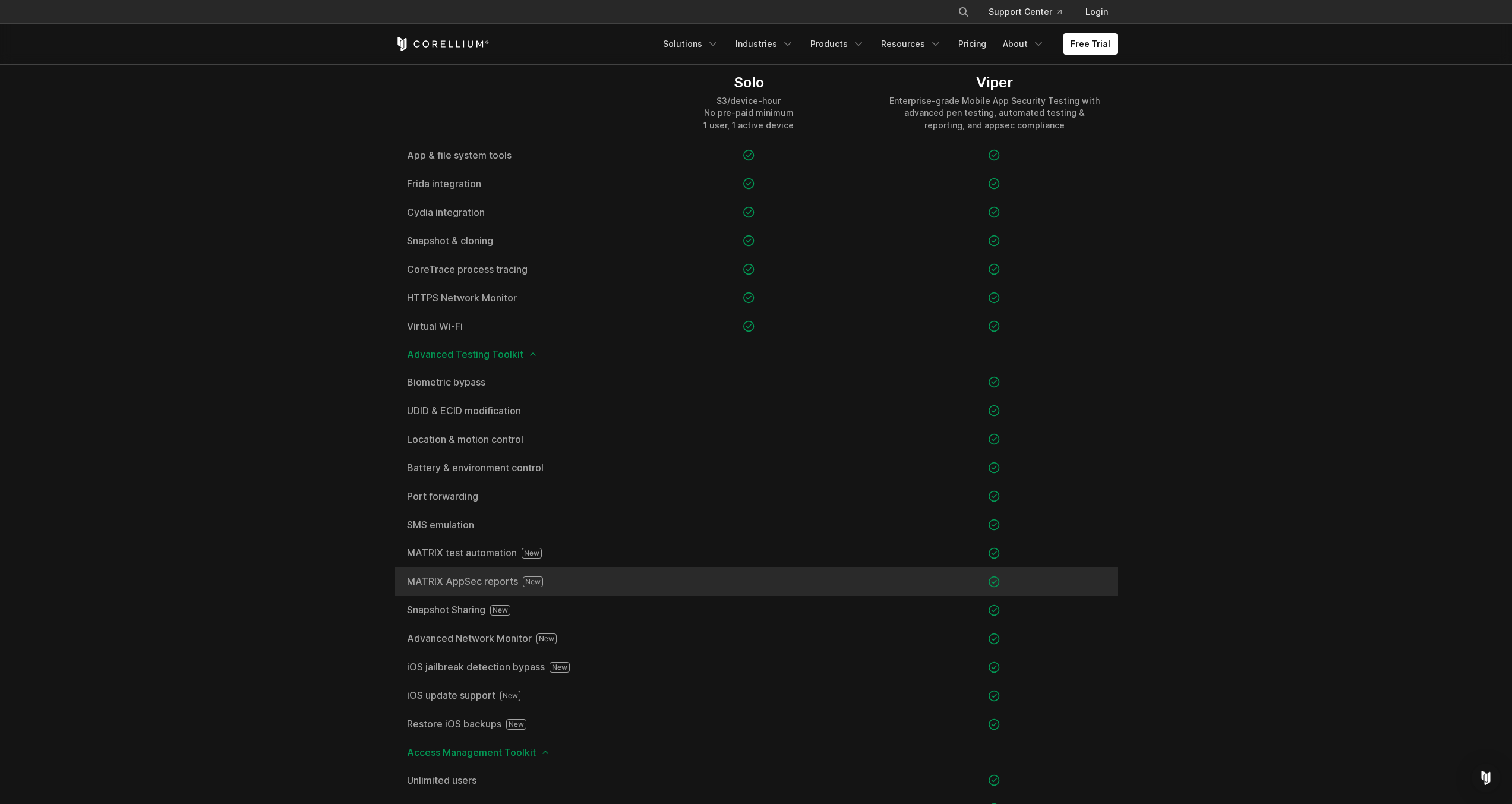
scroll to position [998, 0]
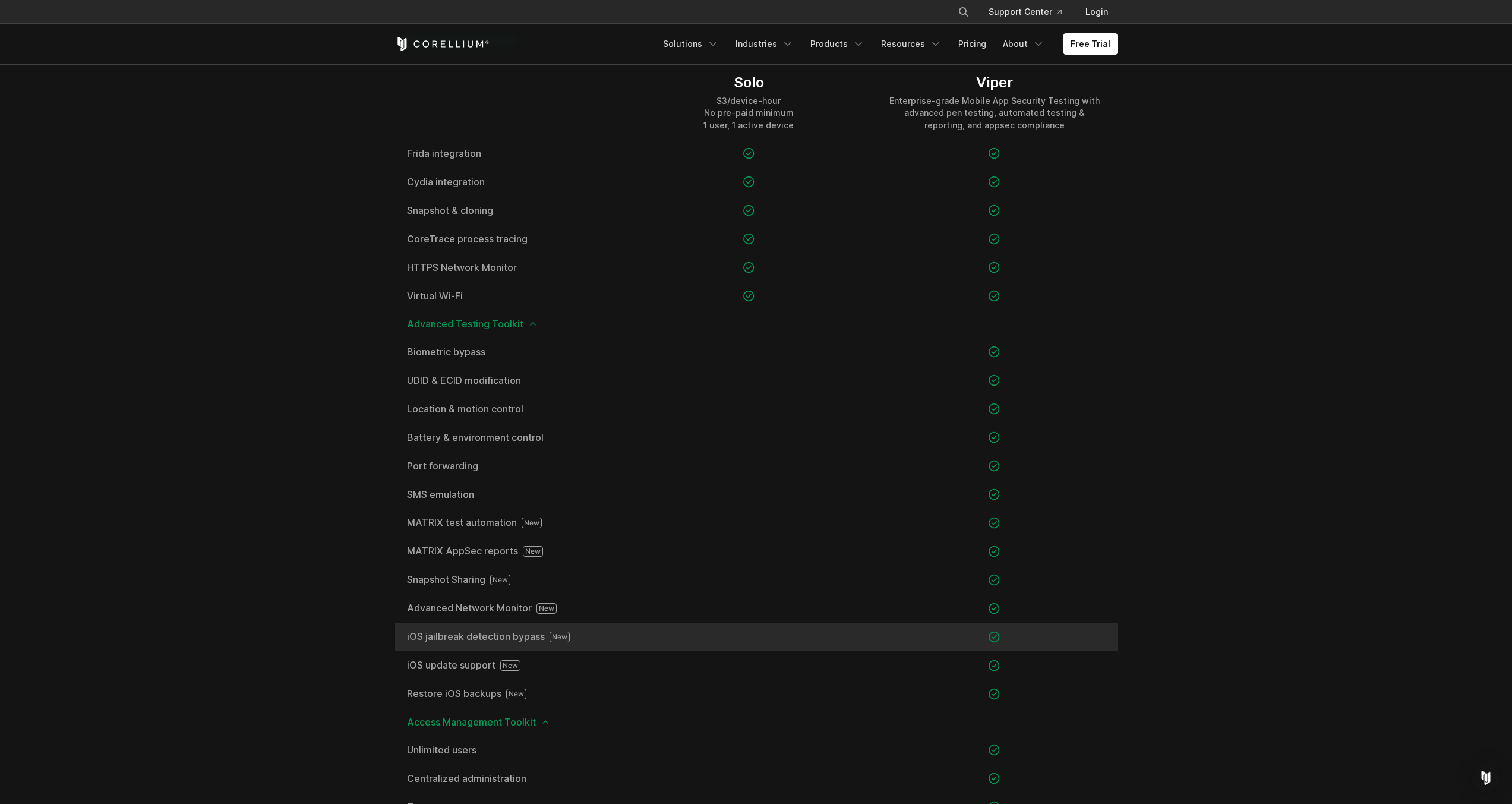
click at [500, 634] on span "iOS jailbreak detection bypass" at bounding box center [511, 637] width 208 height 11
click at [510, 641] on span "iOS jailbreak detection bypass" at bounding box center [511, 637] width 208 height 11
click at [563, 636] on icon at bounding box center [560, 637] width 20 height 11
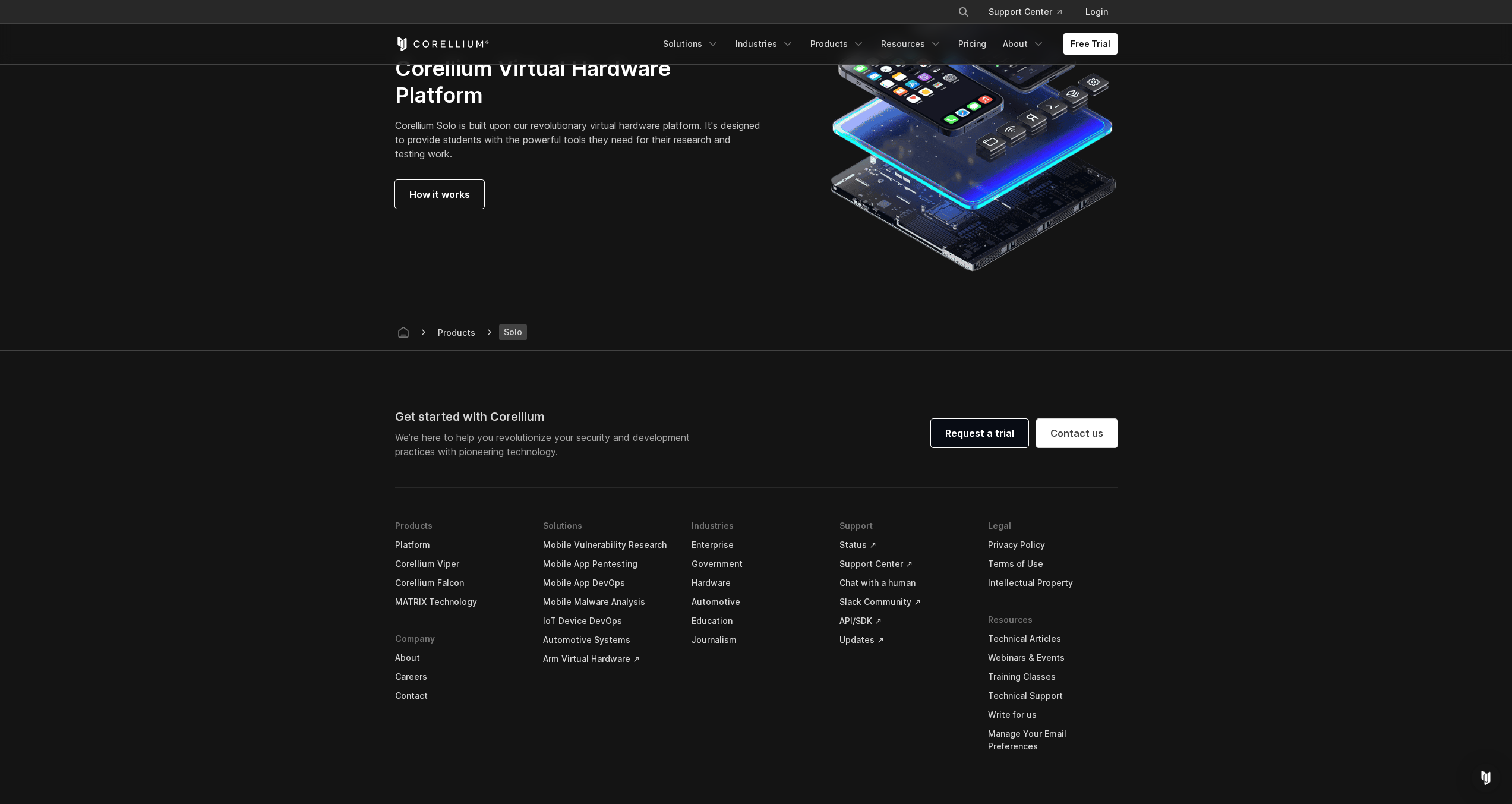
scroll to position [2204, 0]
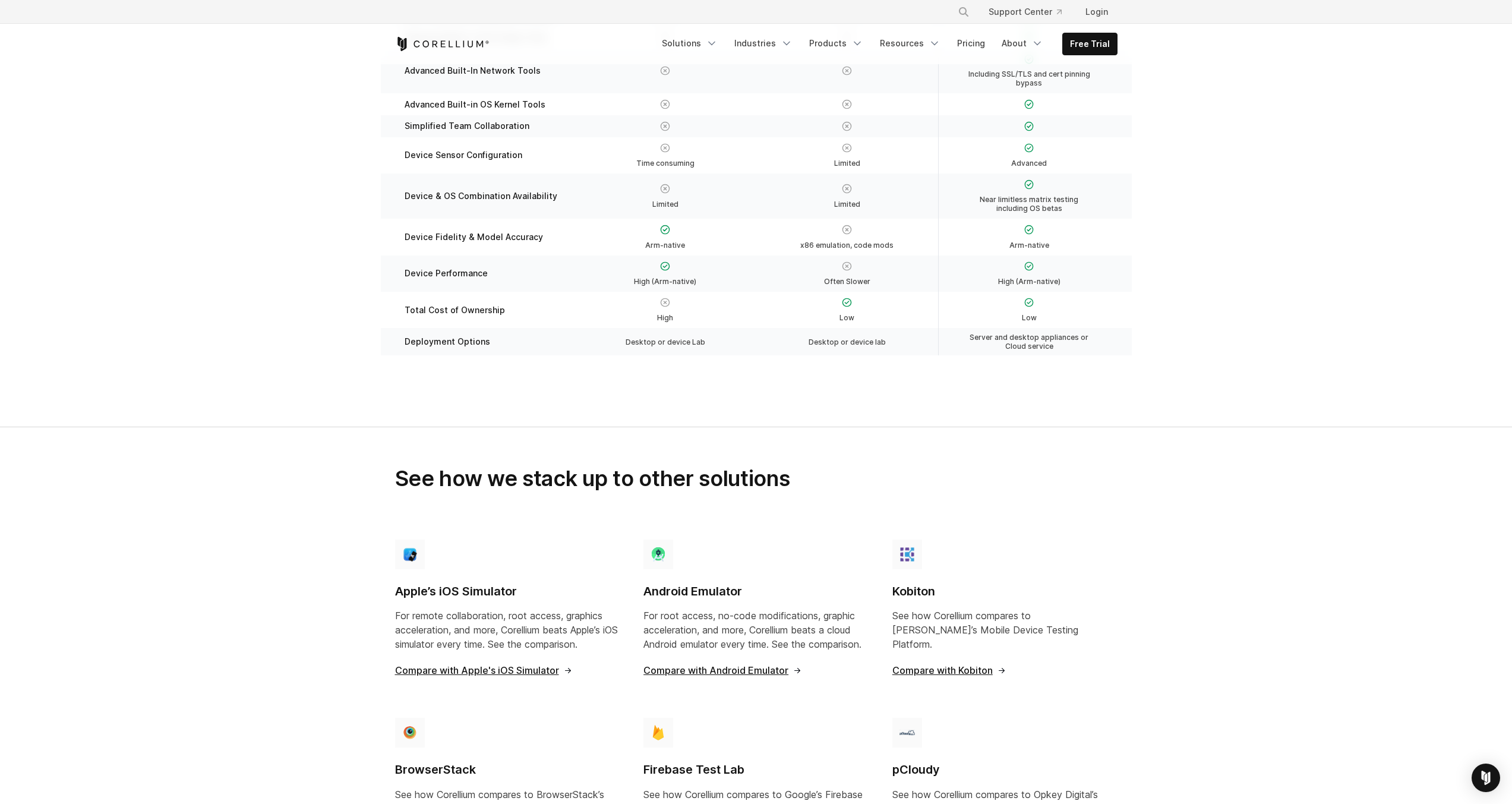
scroll to position [214, 0]
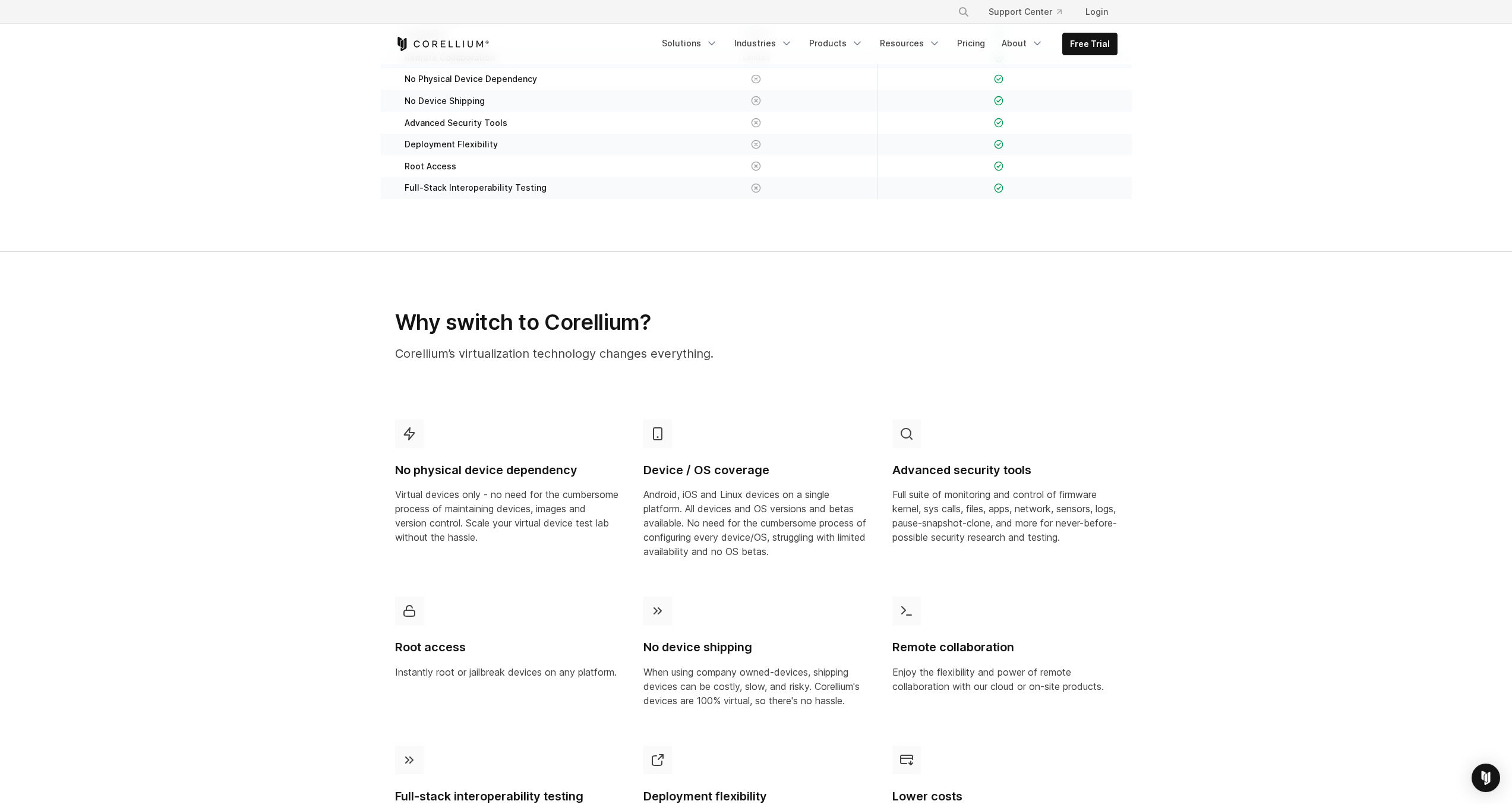
scroll to position [357, 0]
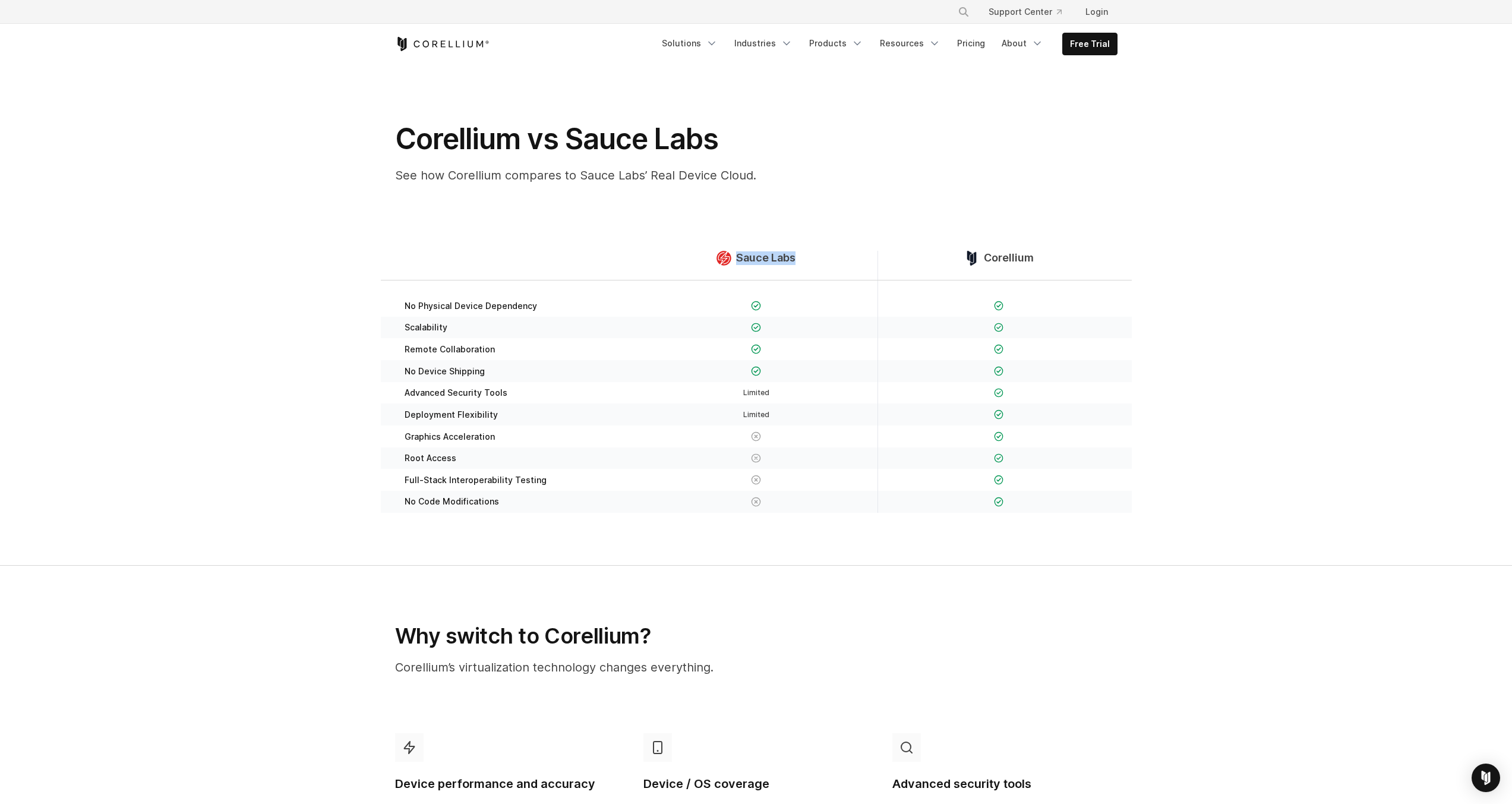
drag, startPoint x: 841, startPoint y: 256, endPoint x: 738, endPoint y: 254, distance: 103.0
click at [738, 254] on div "Sauce Labs" at bounding box center [756, 265] width 242 height 29
